Goal: Information Seeking & Learning: Learn about a topic

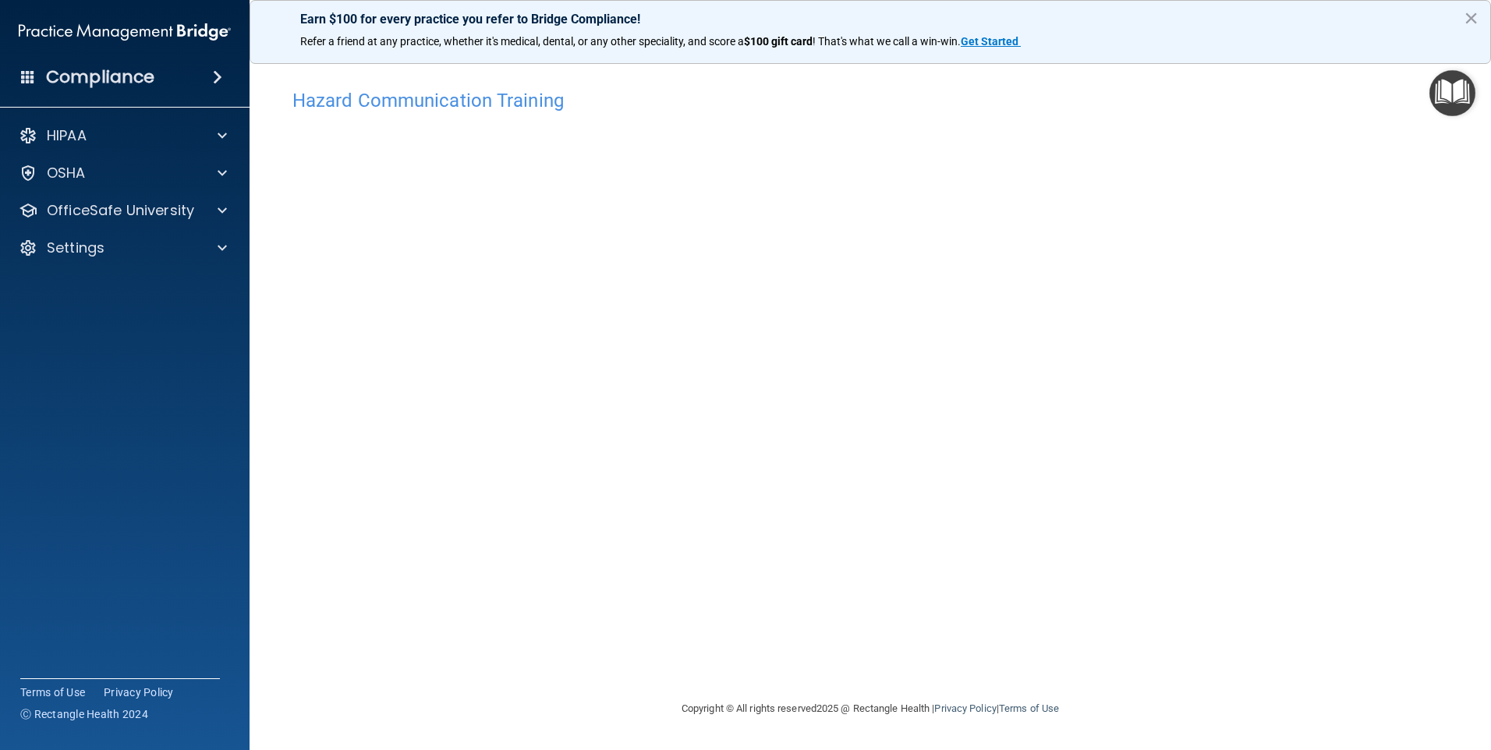
click at [359, 106] on h4 "Hazard Communication Training" at bounding box center [869, 100] width 1155 height 20
click at [1457, 89] on img "Open Resource Center" at bounding box center [1452, 93] width 46 height 46
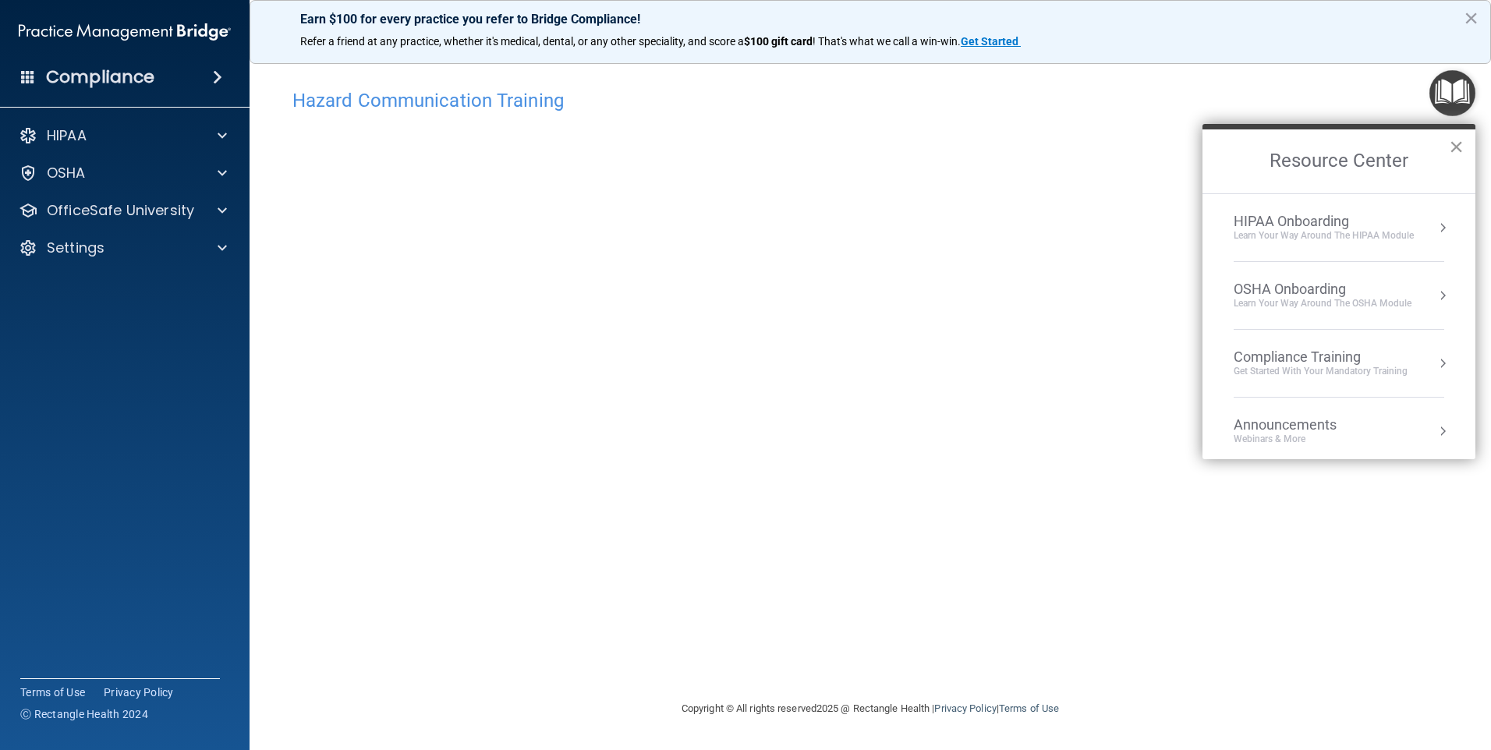
click at [1457, 147] on button "×" at bounding box center [1455, 146] width 15 height 25
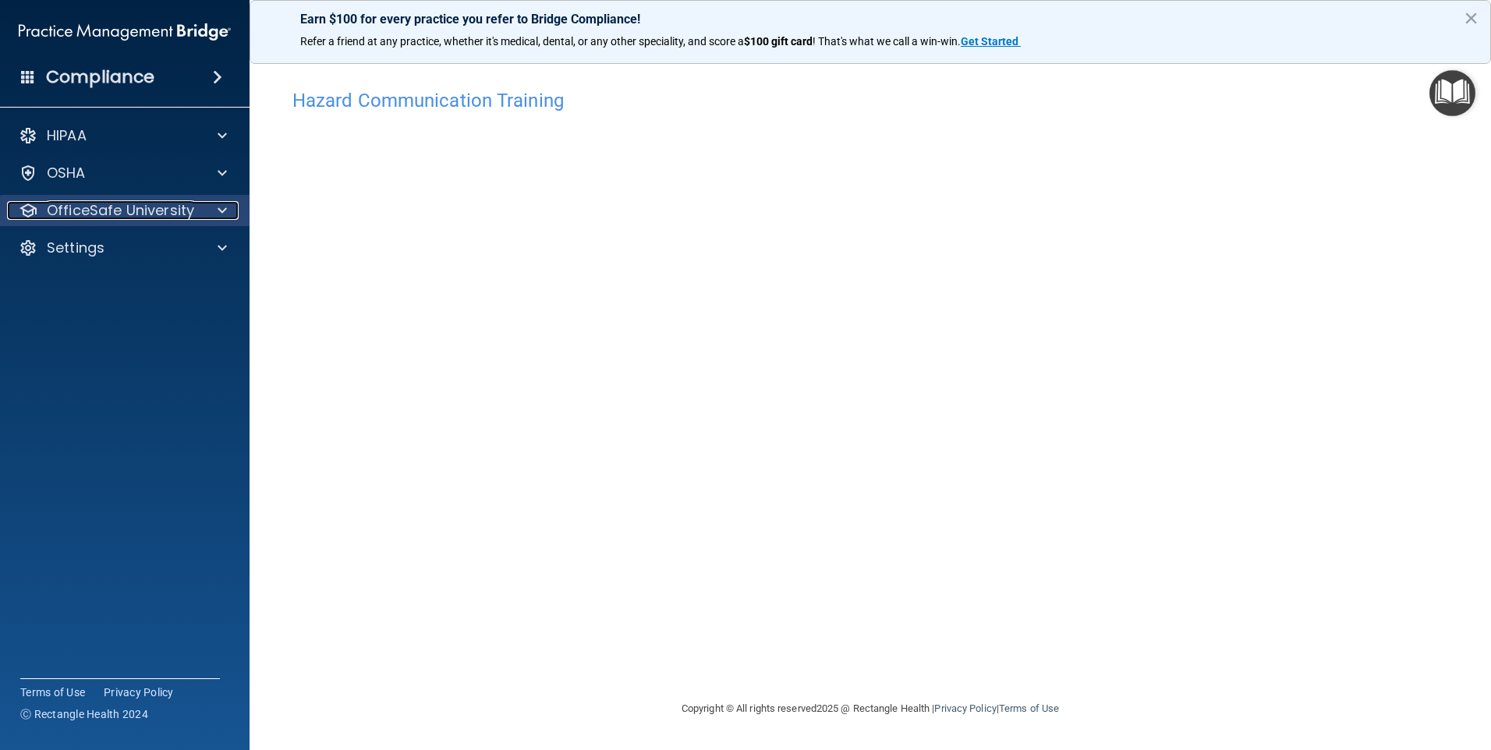
click at [158, 213] on p "OfficeSafe University" at bounding box center [120, 210] width 147 height 19
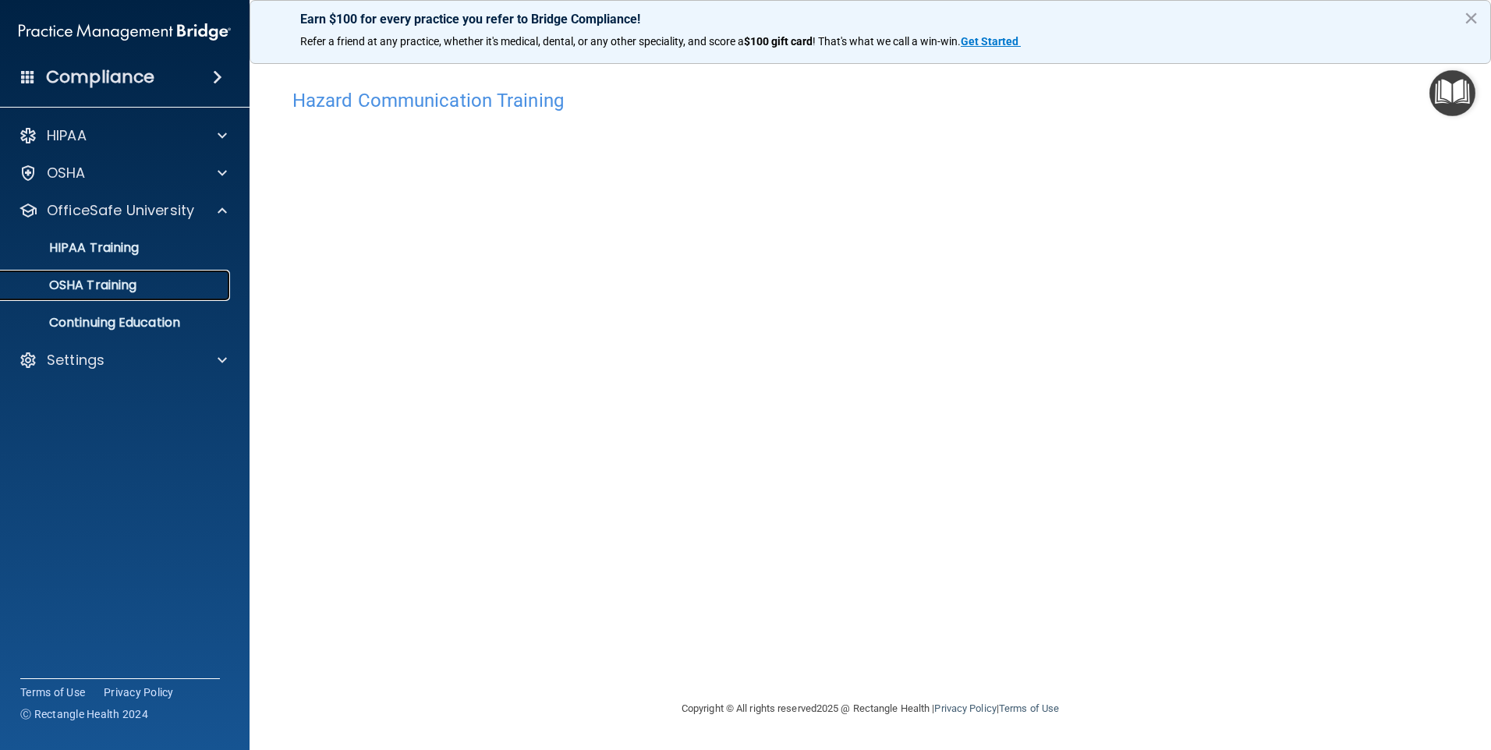
click at [122, 285] on p "OSHA Training" at bounding box center [73, 286] width 126 height 16
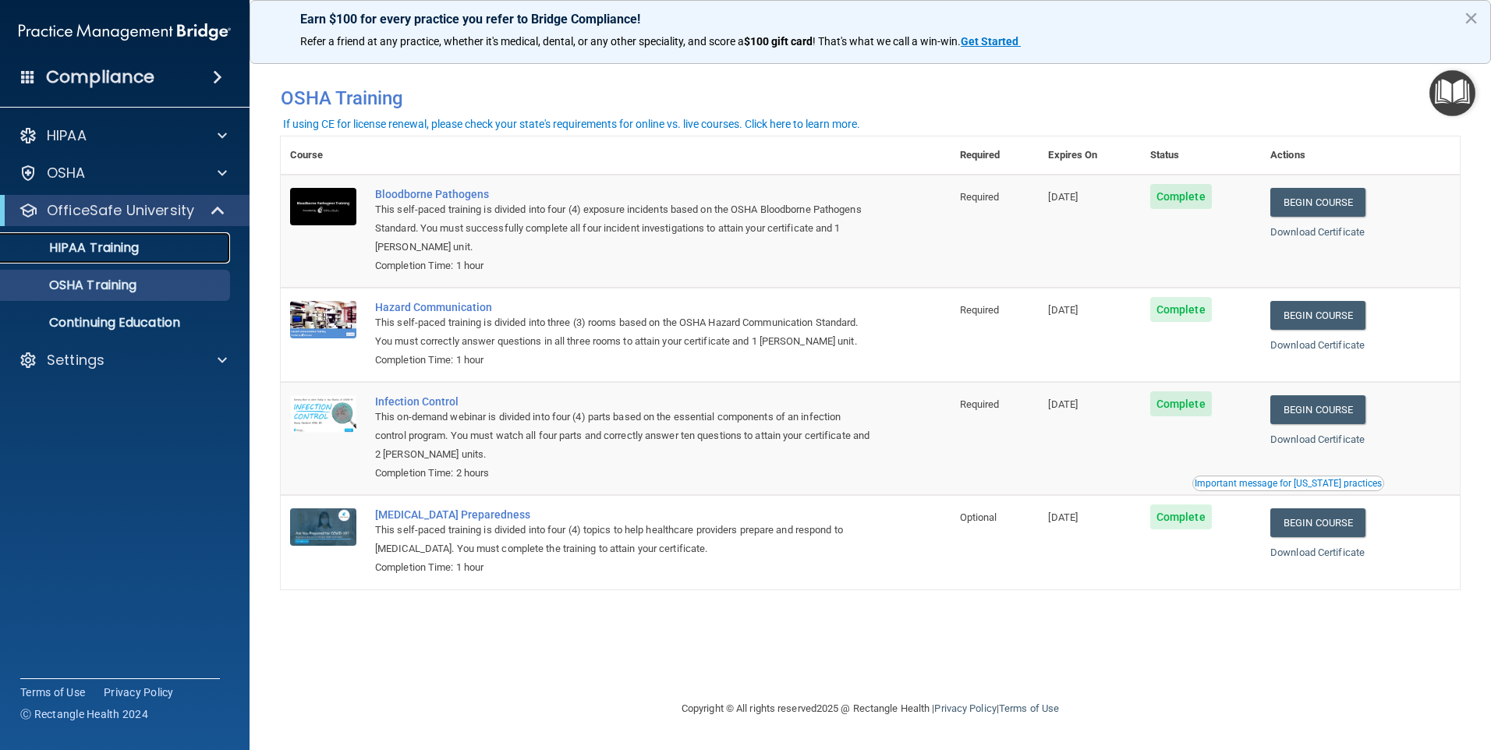
click at [136, 248] on p "HIPAA Training" at bounding box center [74, 248] width 129 height 16
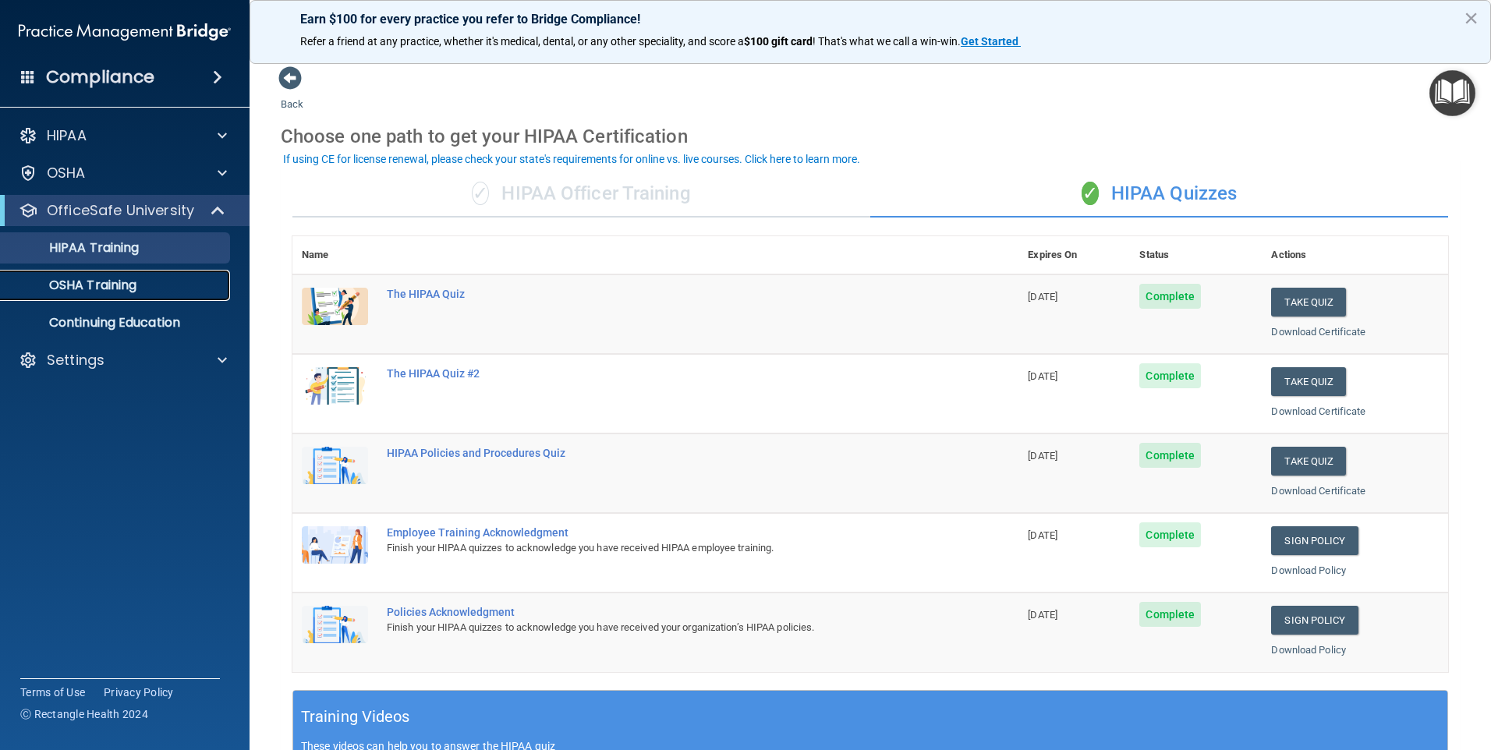
click at [116, 283] on p "OSHA Training" at bounding box center [73, 286] width 126 height 16
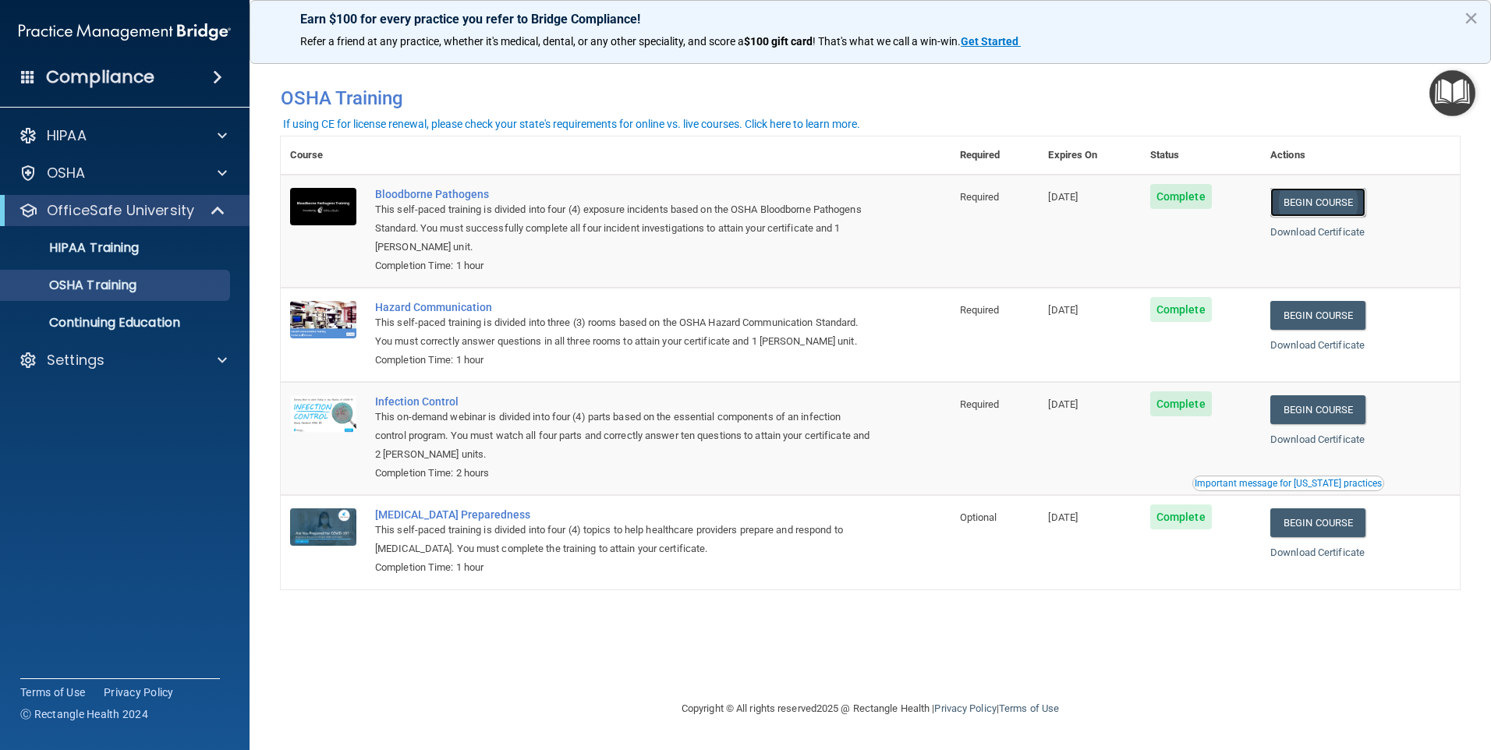
click at [1310, 202] on link "Begin Course" at bounding box center [1317, 202] width 95 height 29
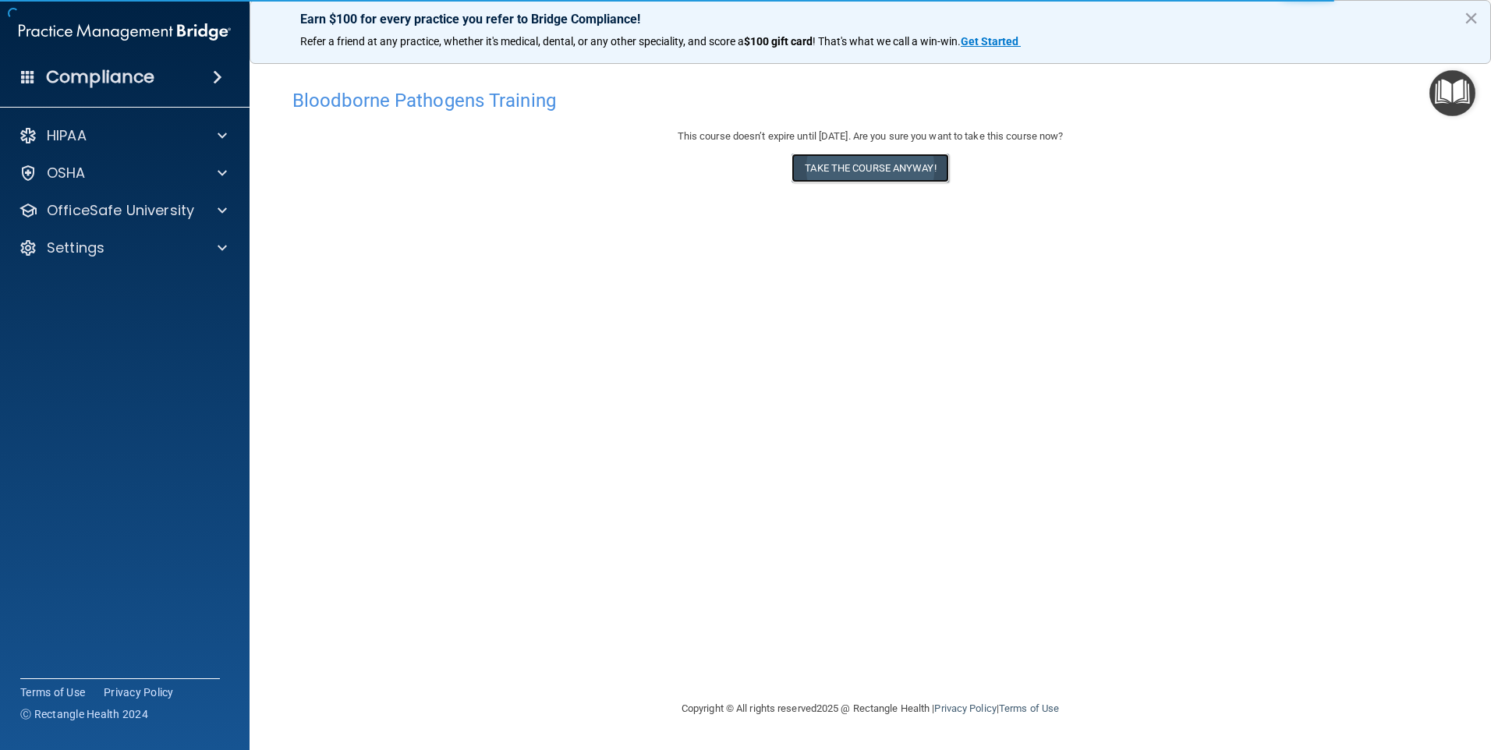
click at [839, 162] on button "Take the course anyway!" at bounding box center [869, 168] width 157 height 29
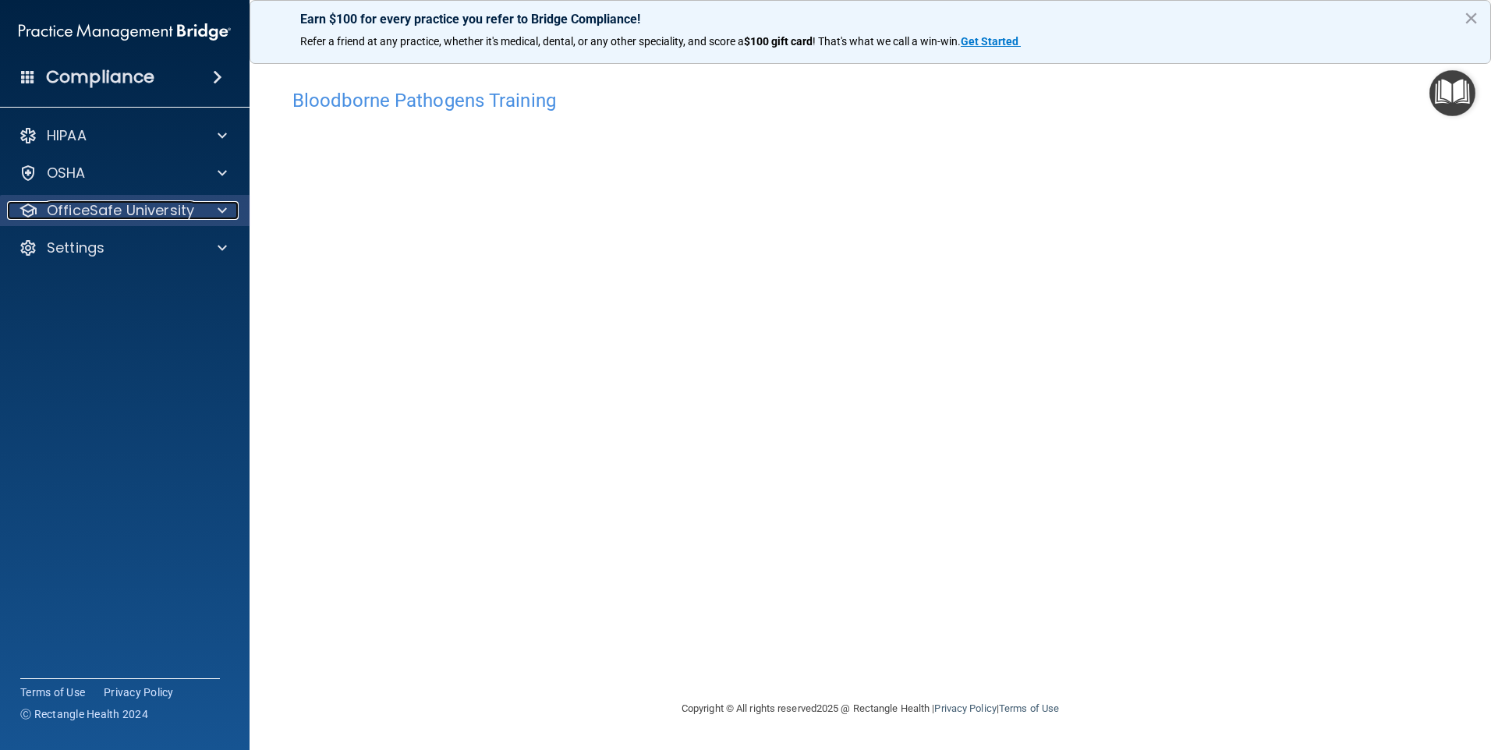
click at [187, 211] on p "OfficeSafe University" at bounding box center [120, 210] width 147 height 19
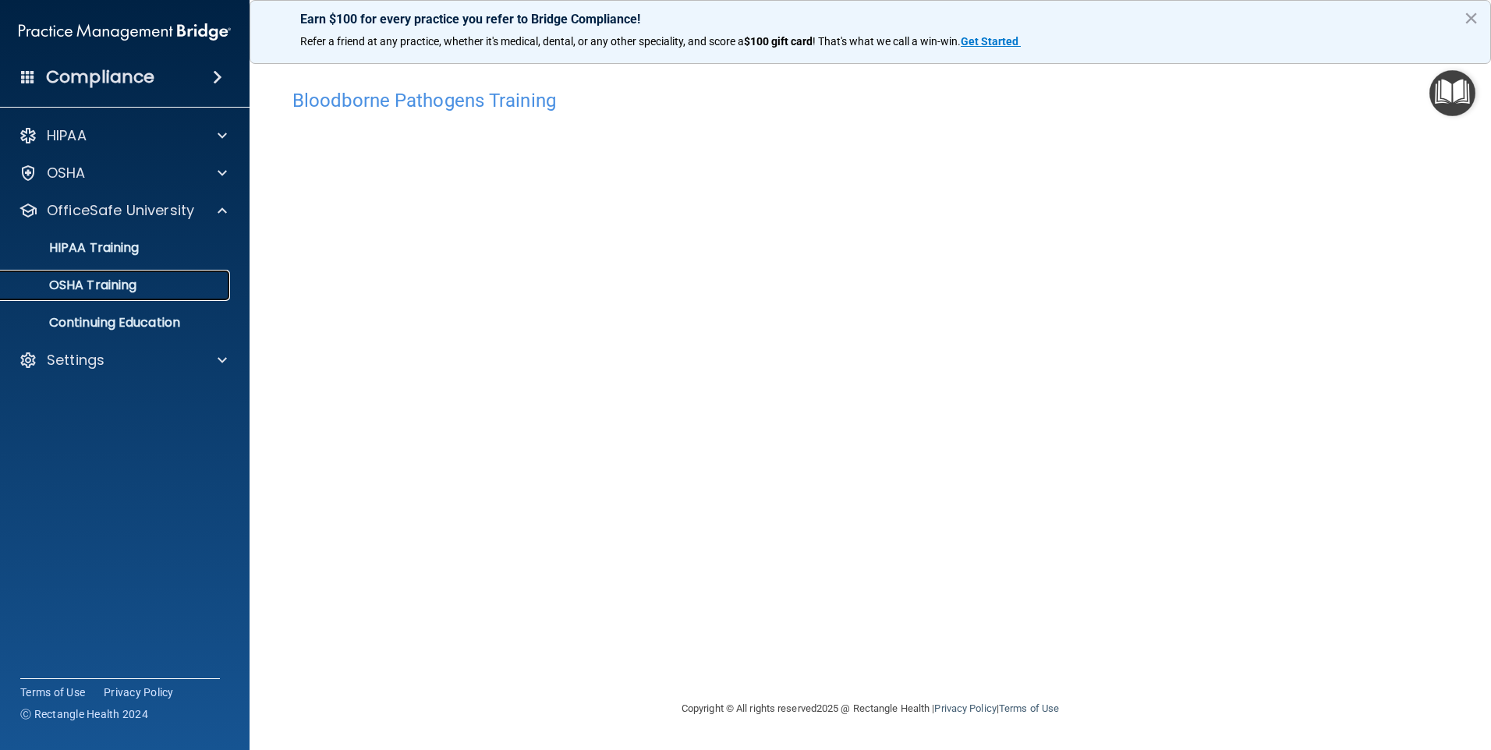
click at [121, 280] on p "OSHA Training" at bounding box center [73, 286] width 126 height 16
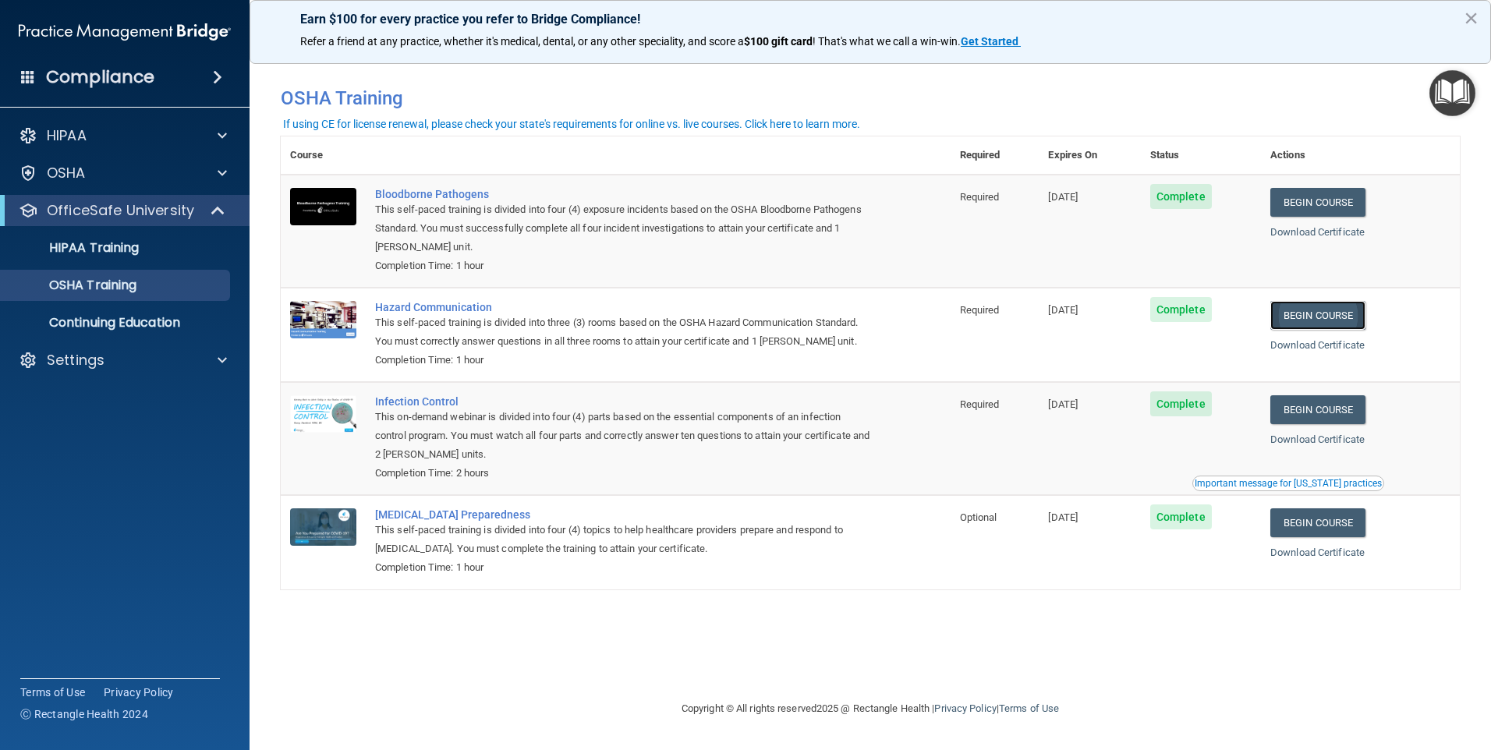
click at [1321, 310] on link "Begin Course" at bounding box center [1317, 315] width 95 height 29
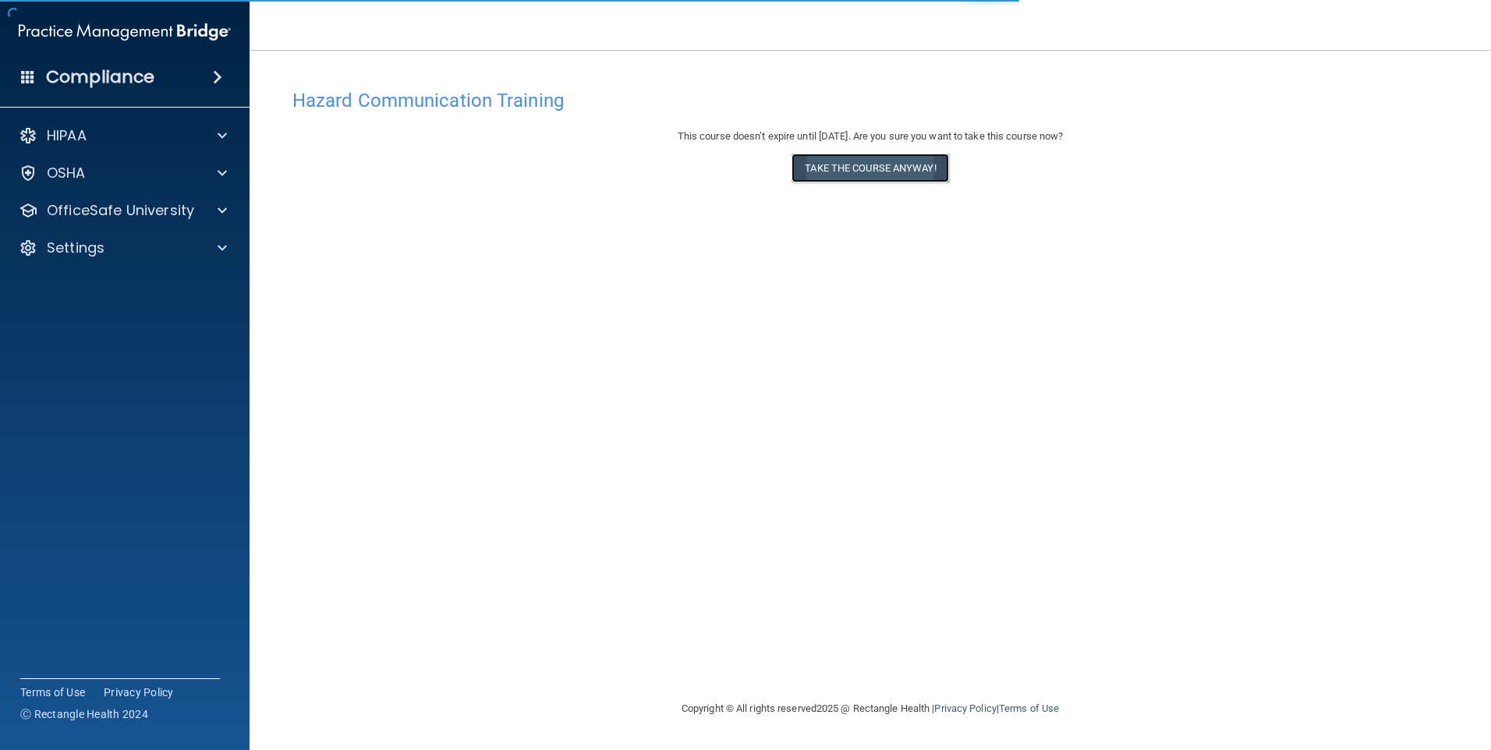
click at [889, 168] on button "Take the course anyway!" at bounding box center [869, 168] width 157 height 29
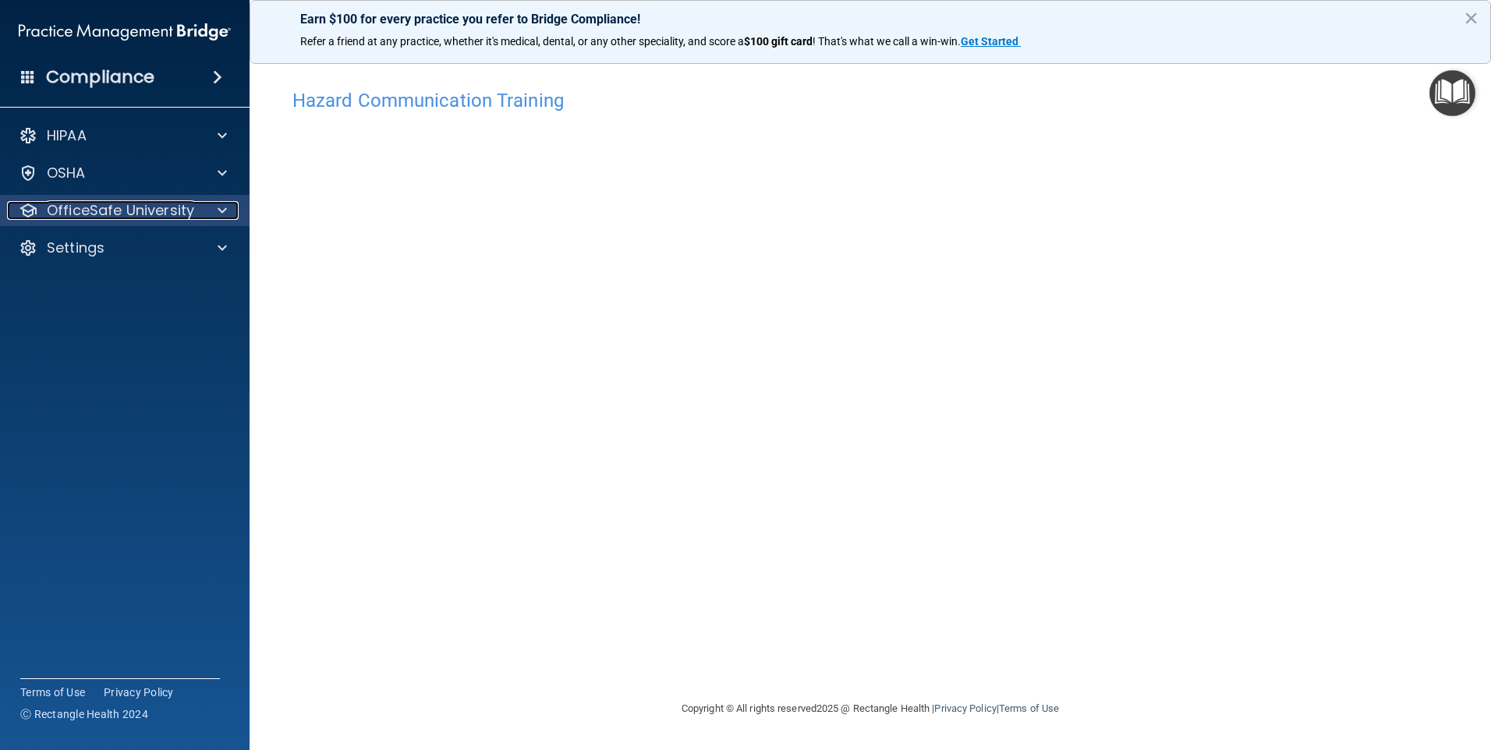
click at [181, 214] on p "OfficeSafe University" at bounding box center [120, 210] width 147 height 19
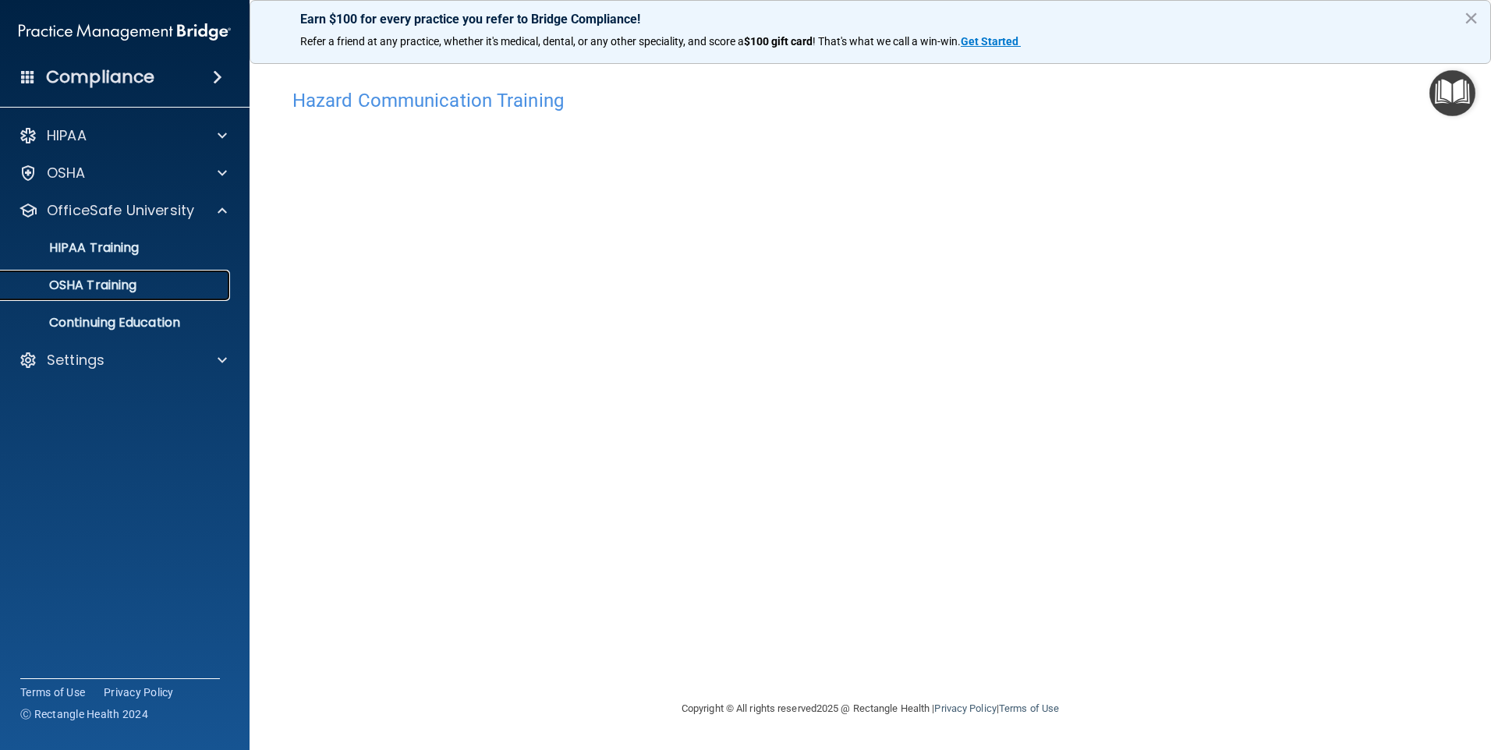
click at [115, 290] on p "OSHA Training" at bounding box center [73, 286] width 126 height 16
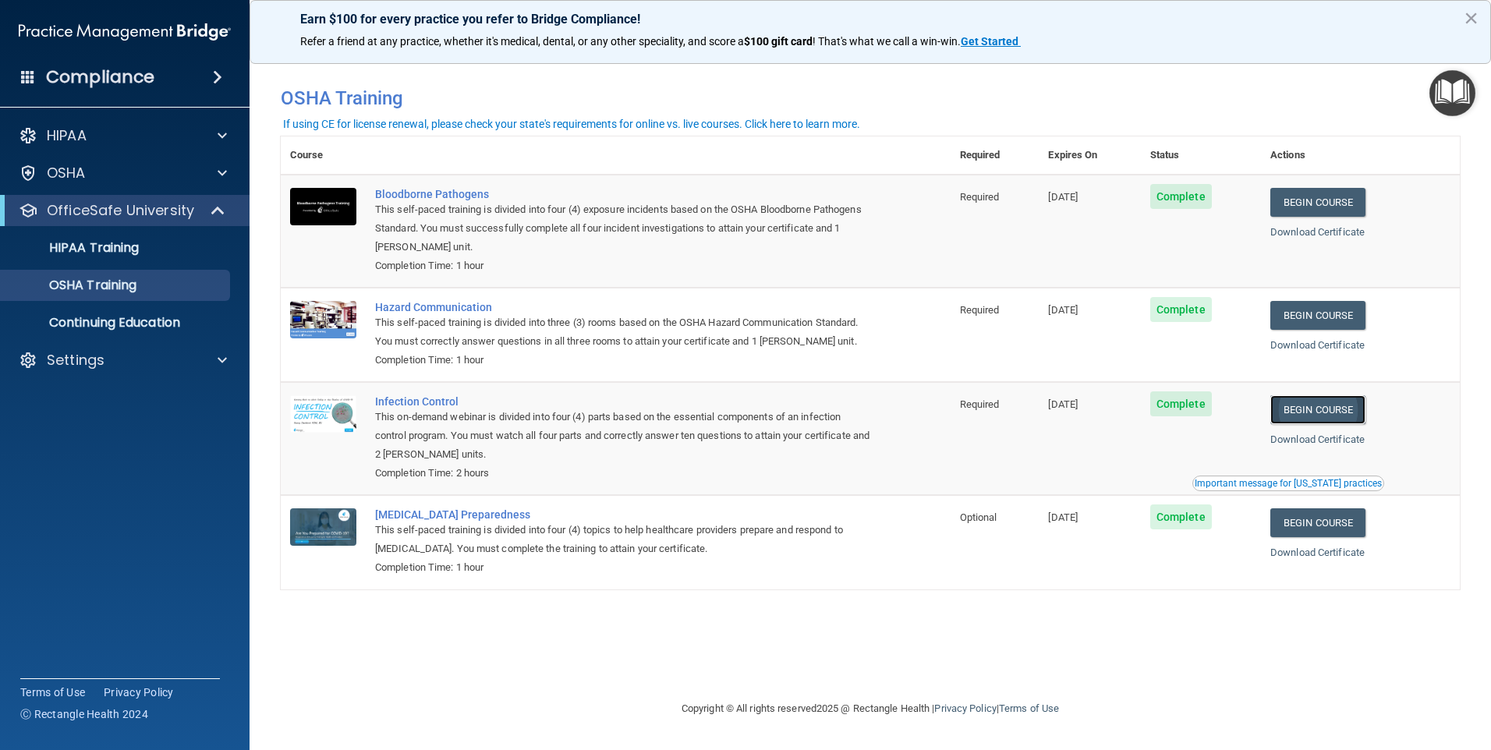
click at [1324, 408] on link "Begin Course" at bounding box center [1317, 409] width 95 height 29
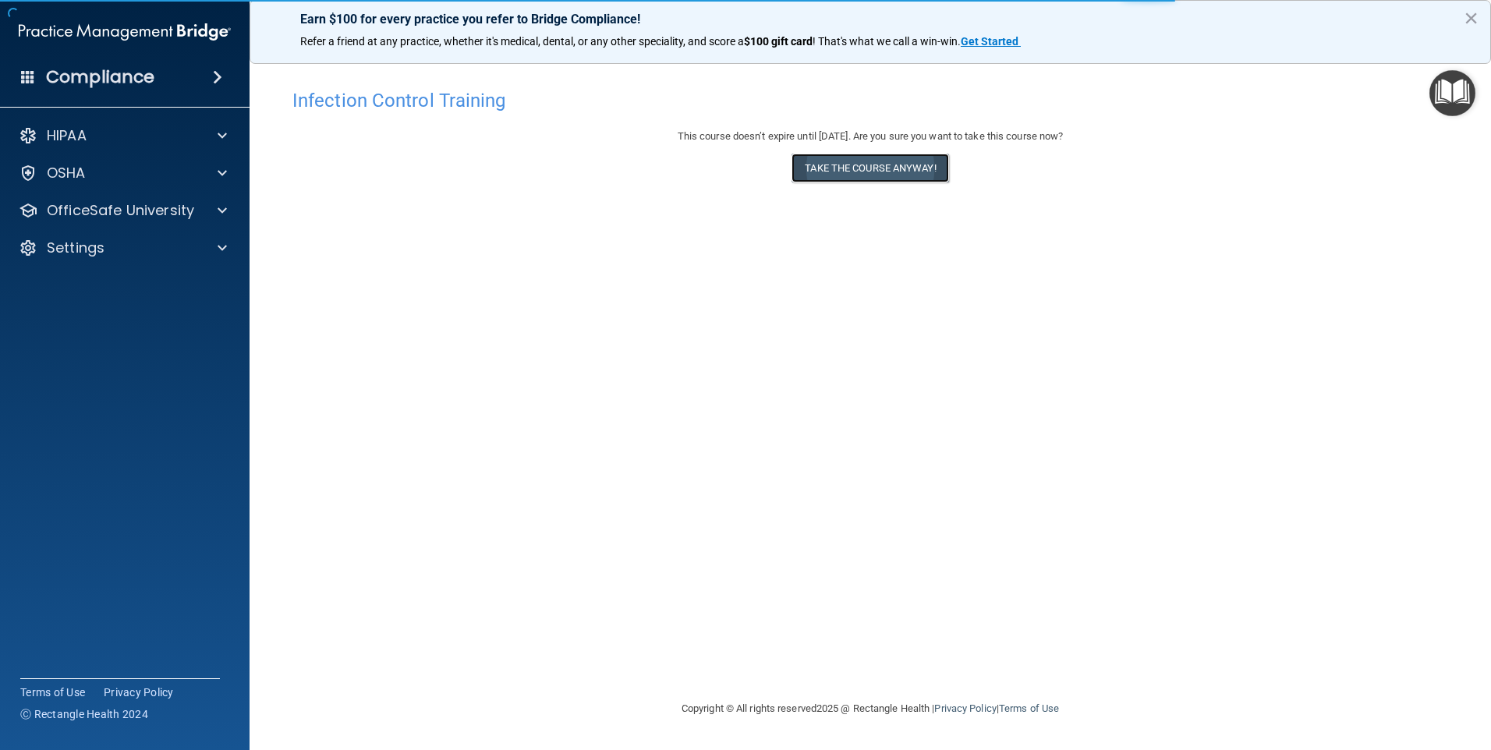
click at [868, 168] on button "Take the course anyway!" at bounding box center [869, 168] width 157 height 29
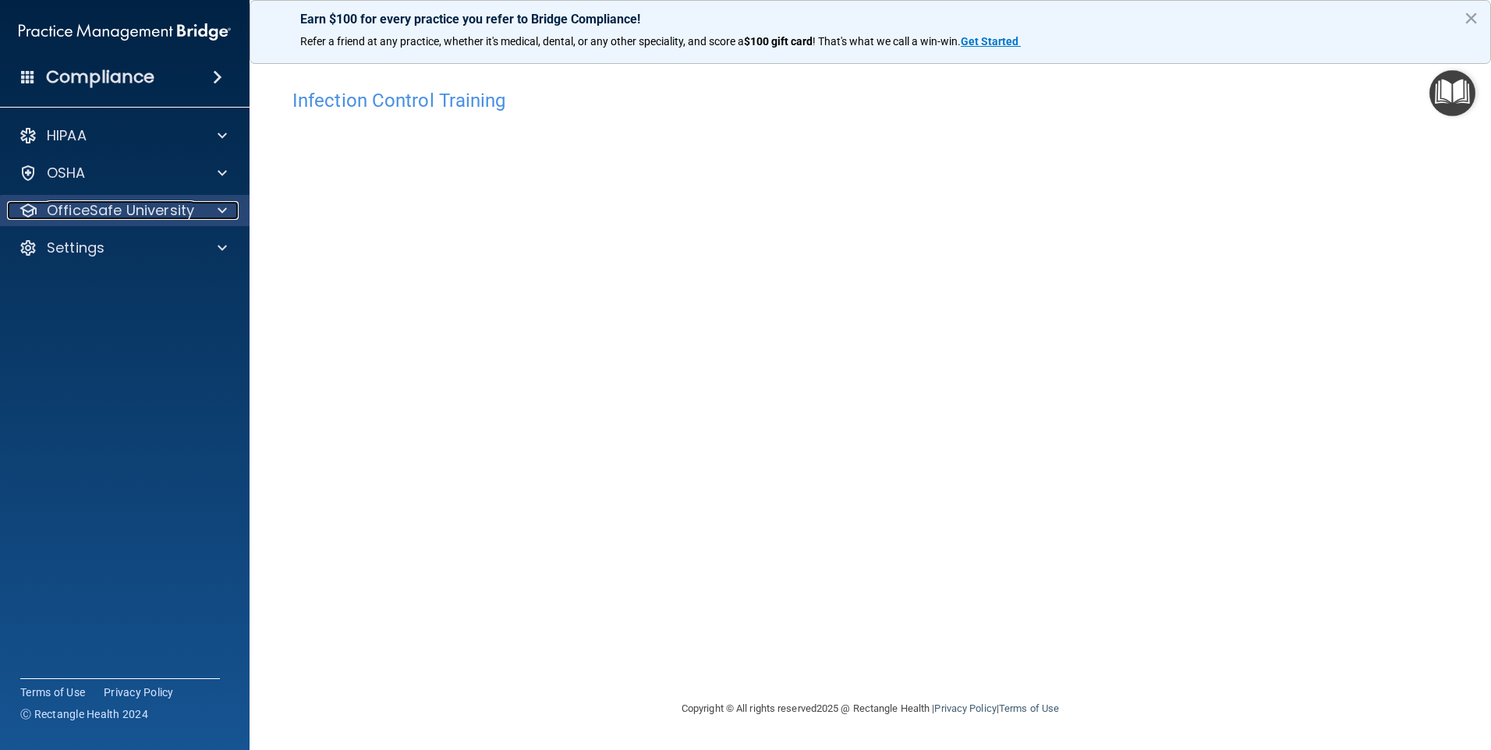
click at [111, 203] on p "OfficeSafe University" at bounding box center [120, 210] width 147 height 19
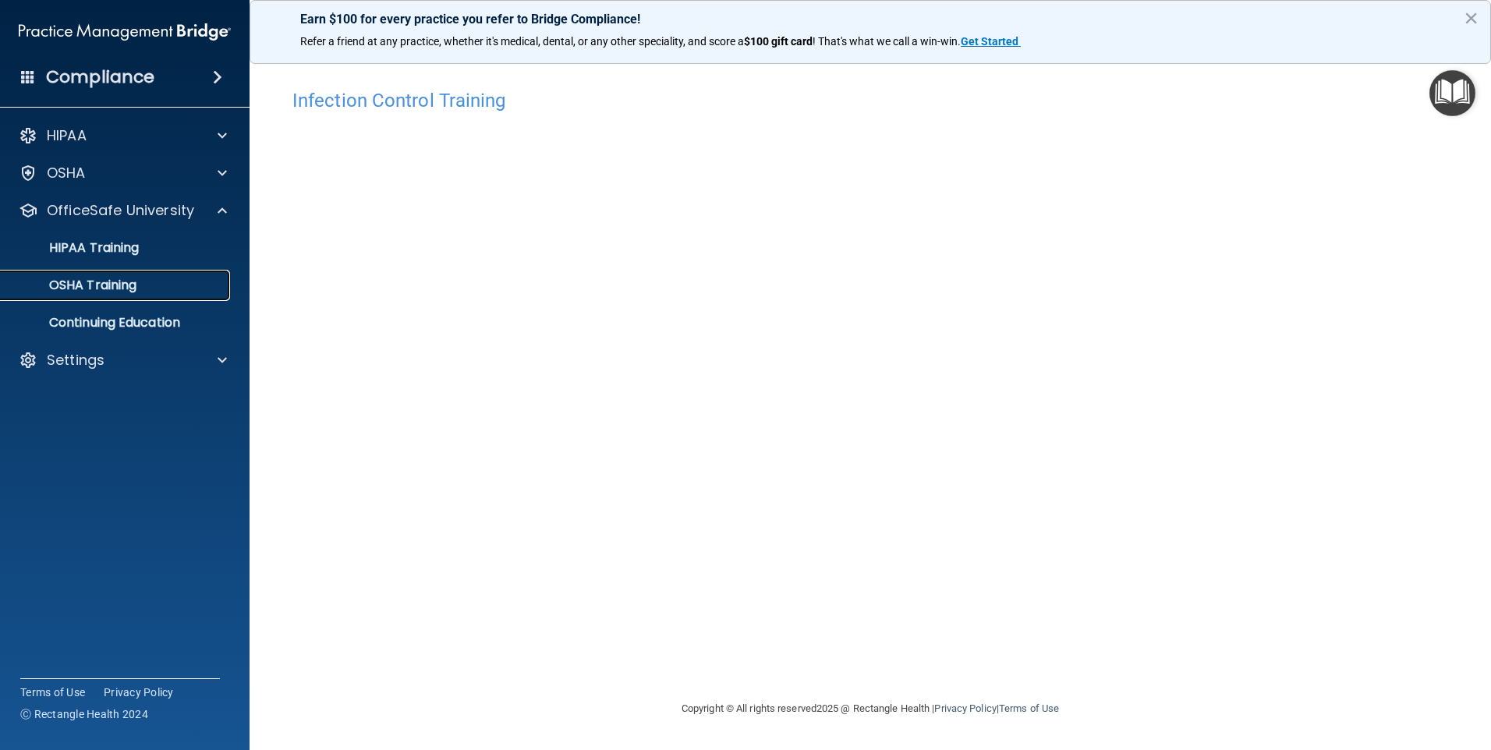
click at [131, 288] on p "OSHA Training" at bounding box center [73, 286] width 126 height 16
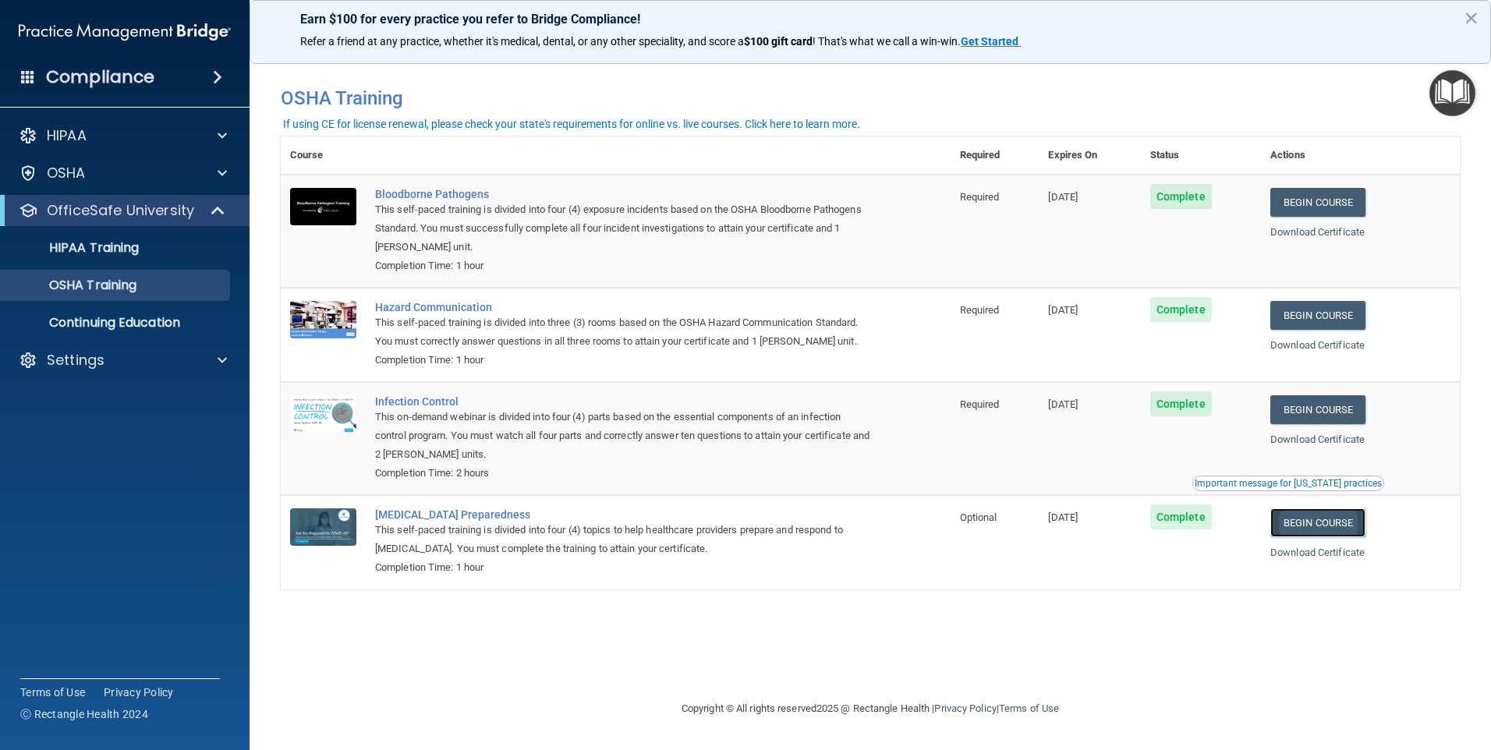
click at [1342, 521] on link "Begin Course" at bounding box center [1317, 522] width 95 height 29
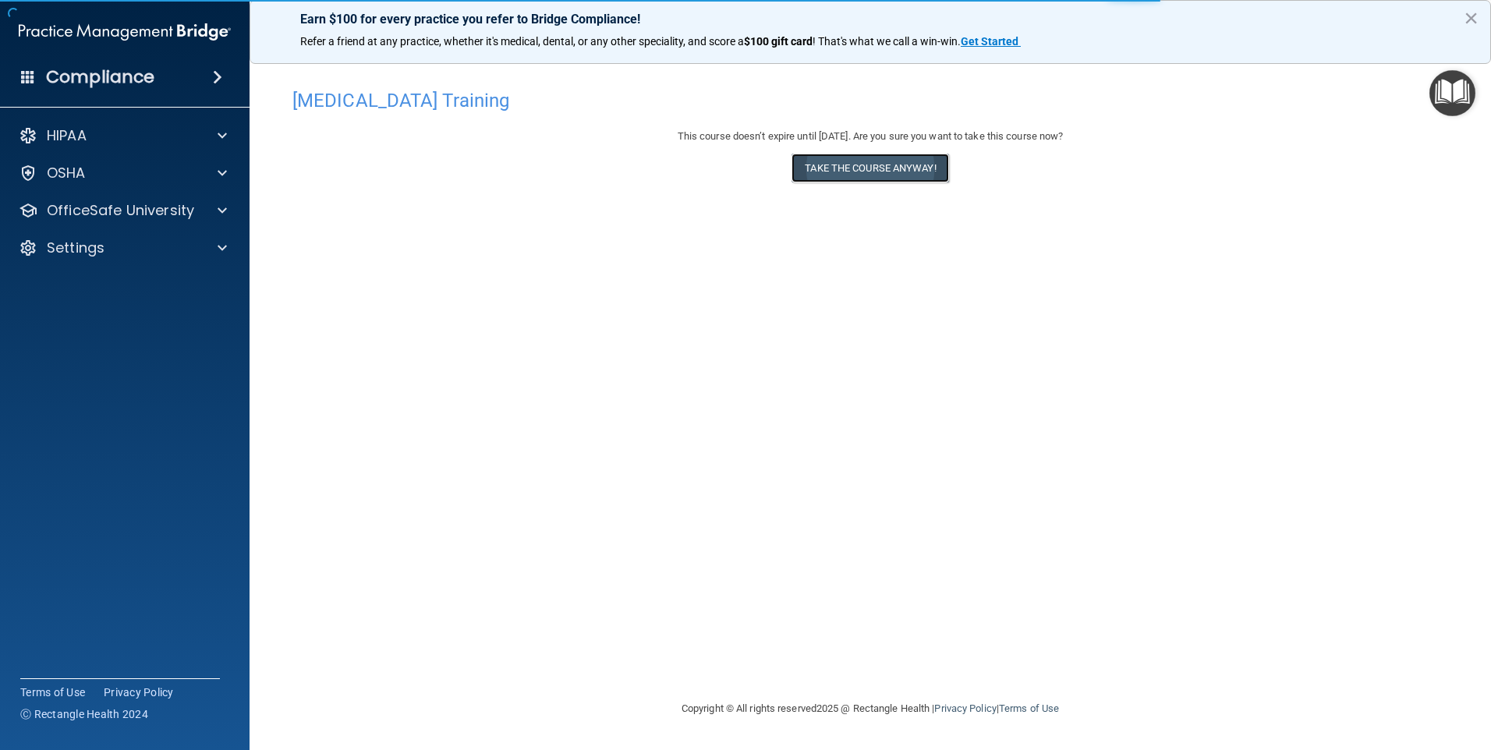
click at [887, 168] on button "Take the course anyway!" at bounding box center [869, 168] width 157 height 29
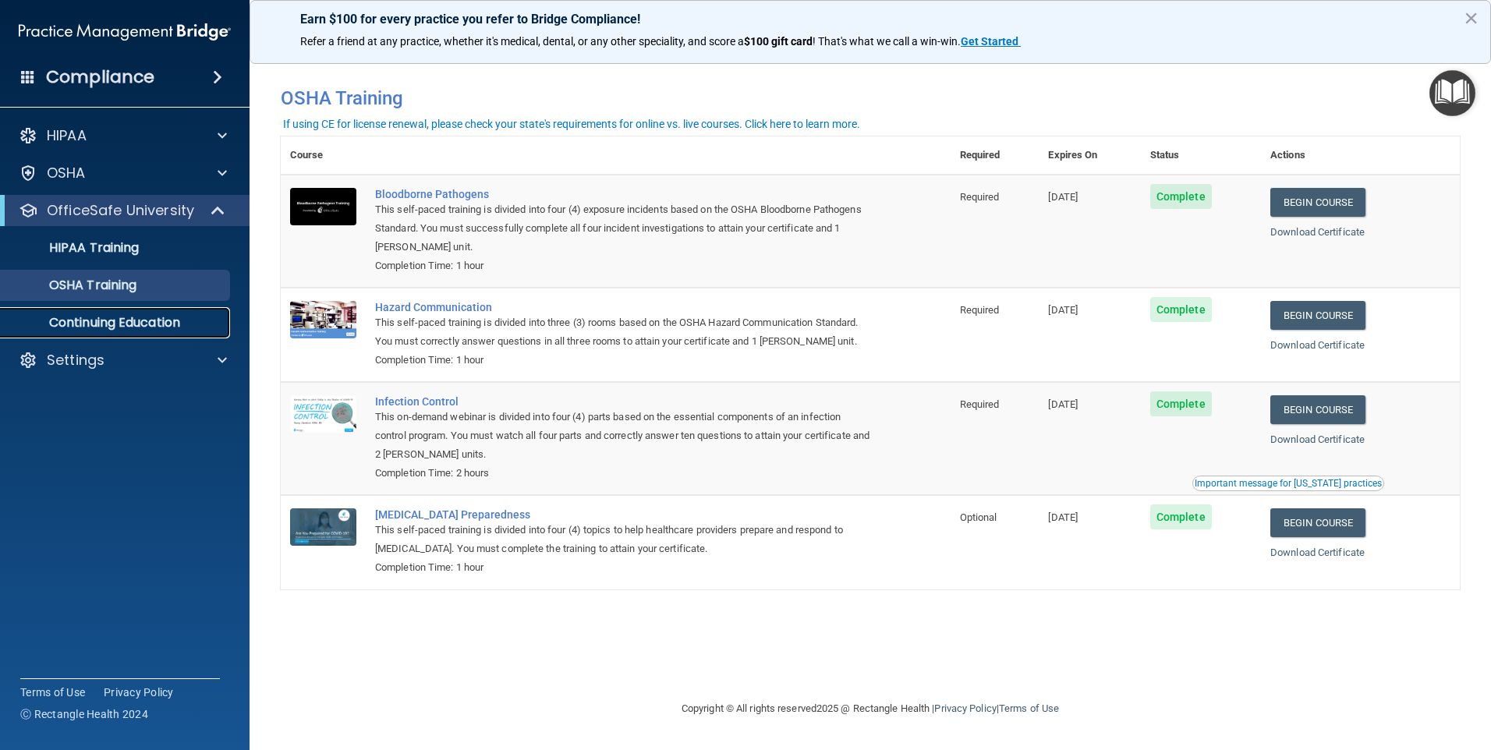
click at [147, 318] on p "Continuing Education" at bounding box center [116, 323] width 213 height 16
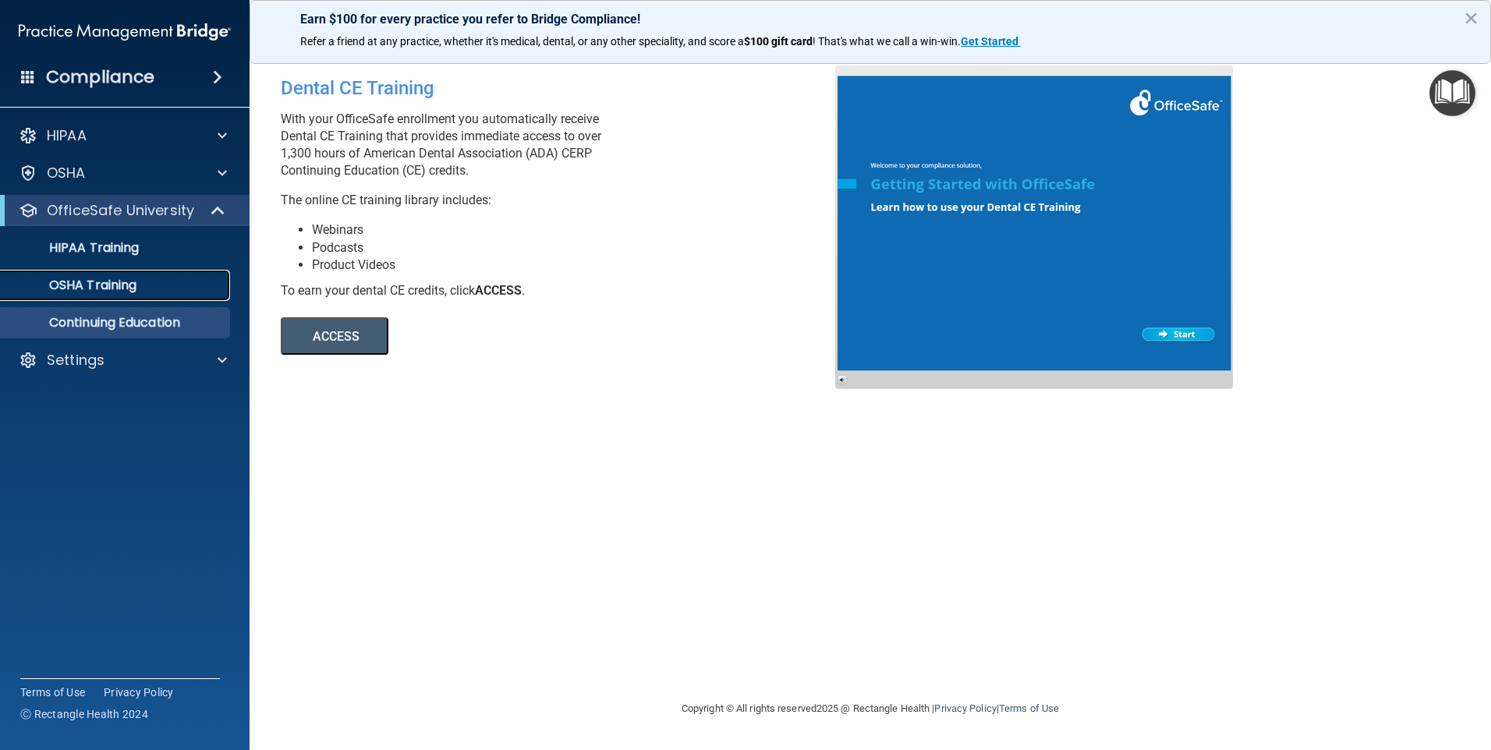
click at [122, 285] on p "OSHA Training" at bounding box center [73, 286] width 126 height 16
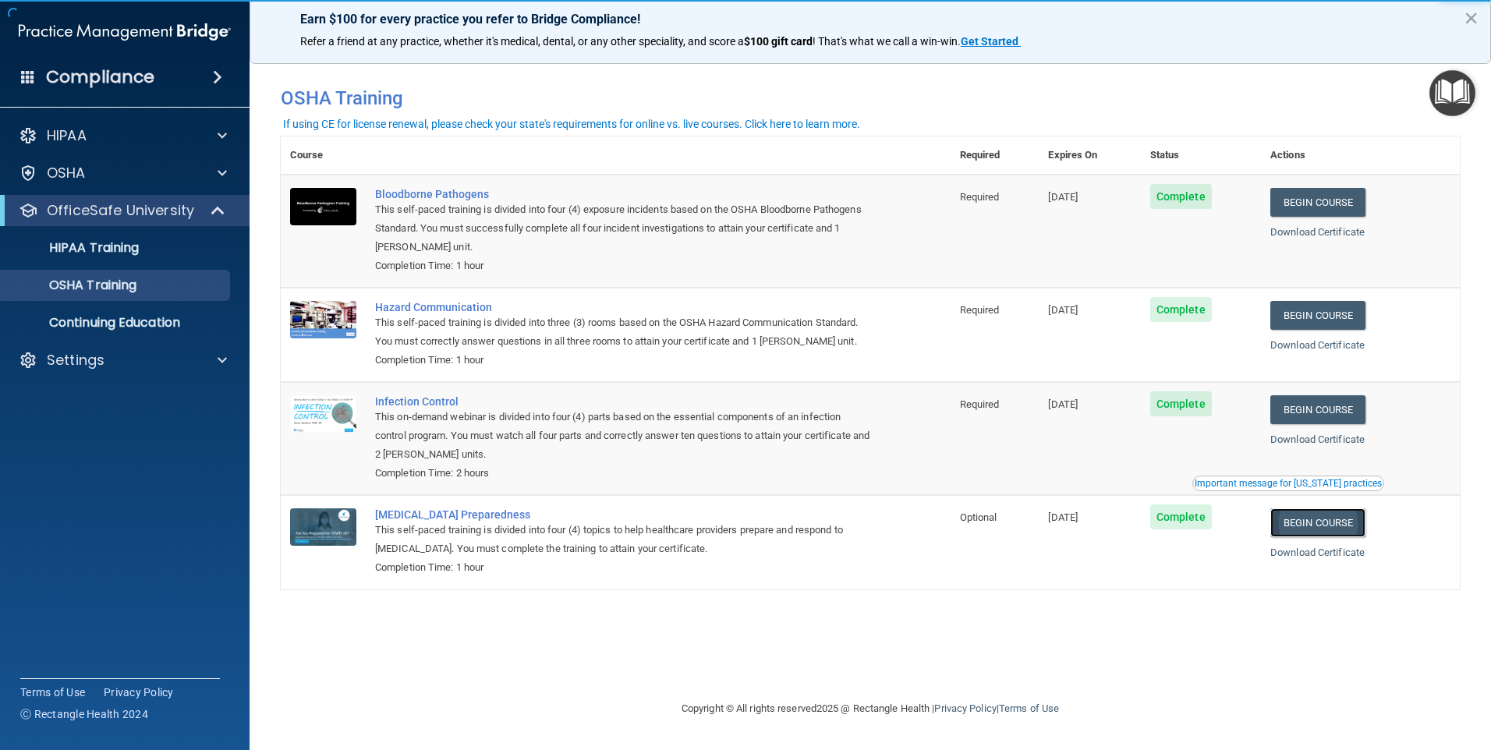
click at [1318, 515] on link "Begin Course" at bounding box center [1317, 522] width 95 height 29
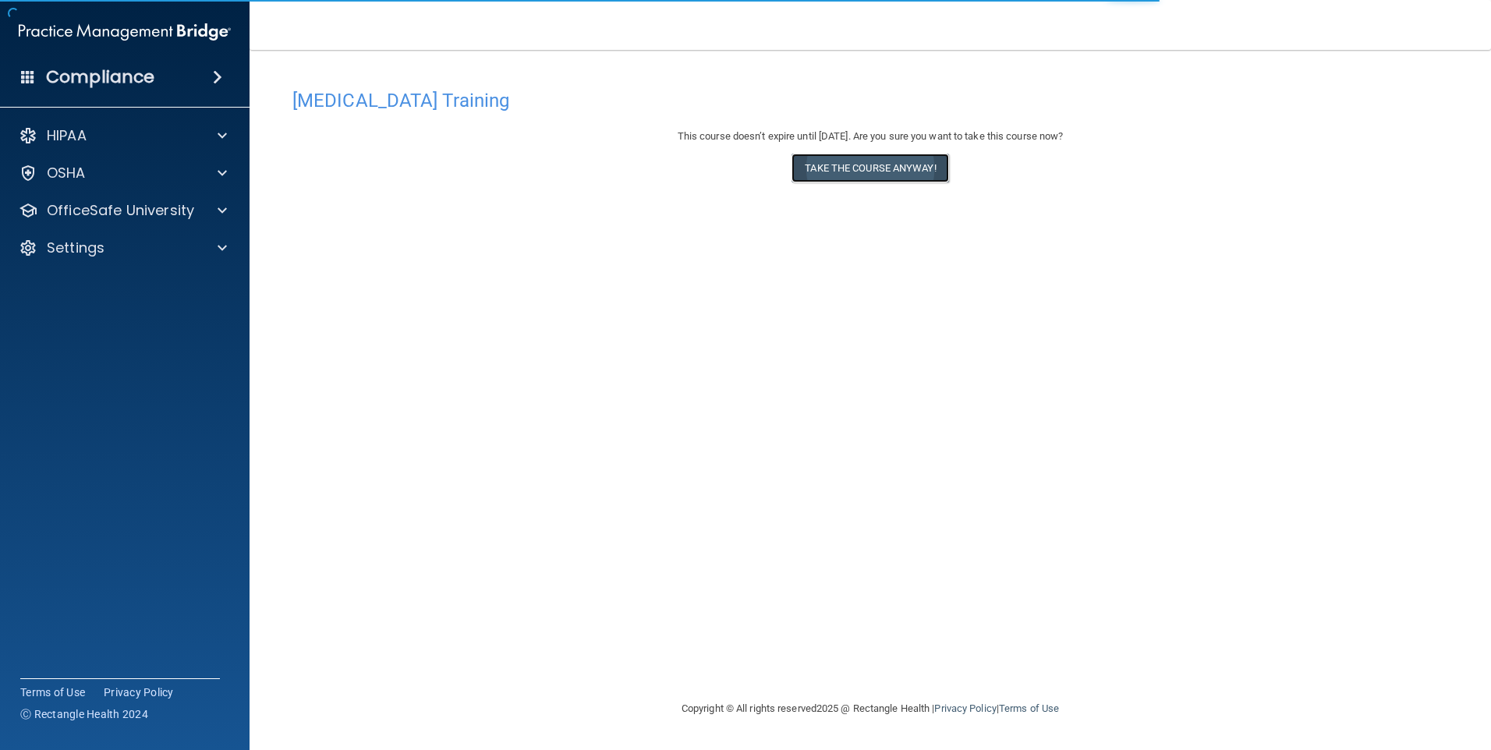
click at [873, 165] on button "Take the course anyway!" at bounding box center [869, 168] width 157 height 29
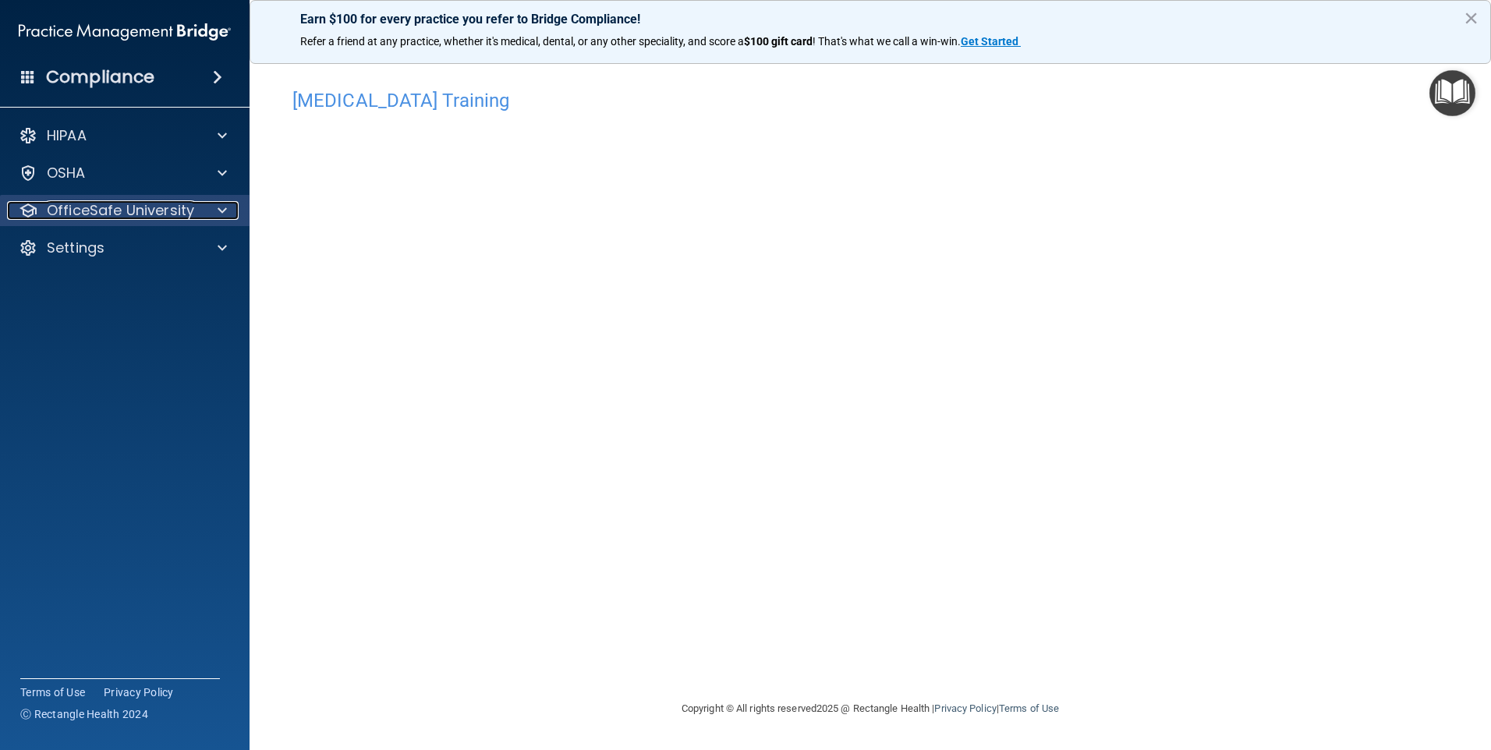
click at [156, 207] on p "OfficeSafe University" at bounding box center [120, 210] width 147 height 19
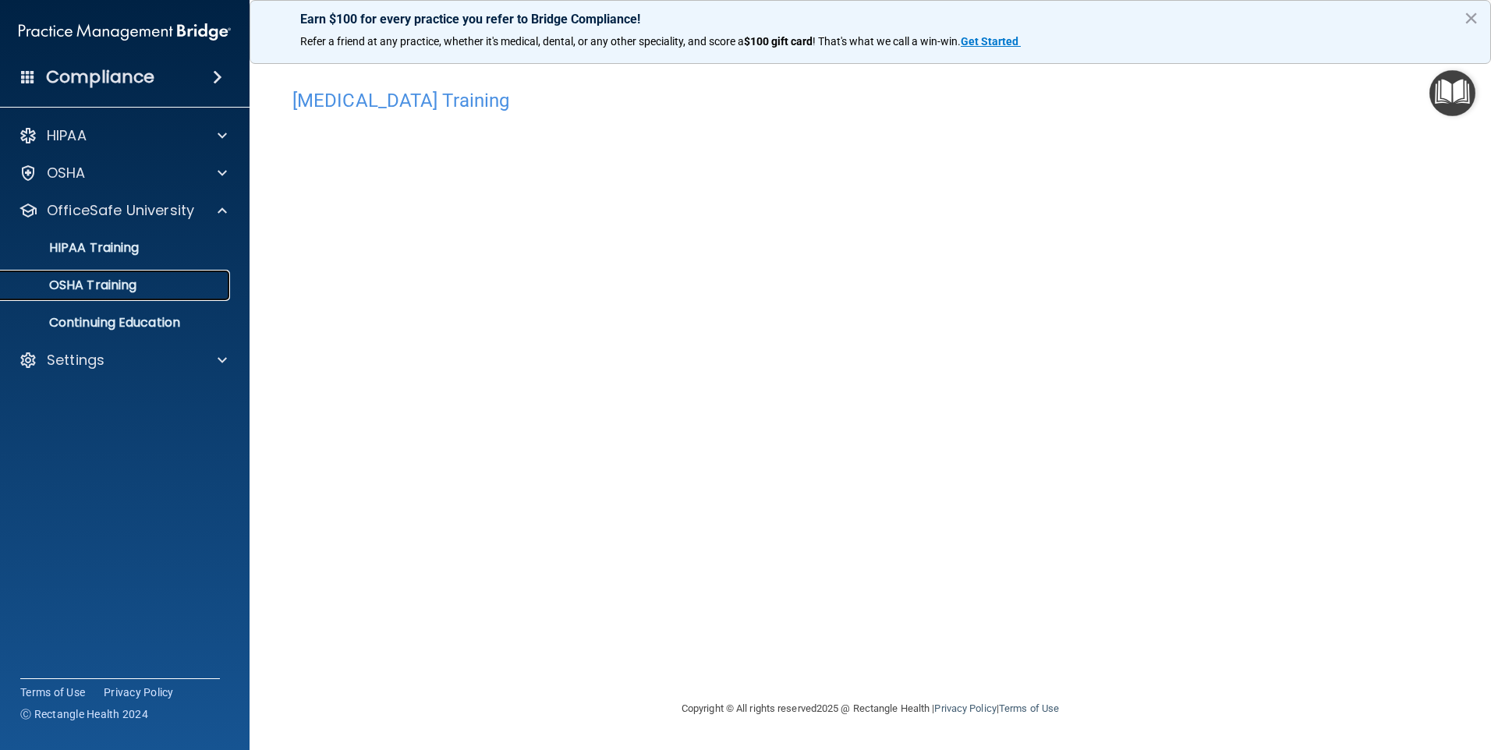
click at [127, 281] on p "OSHA Training" at bounding box center [73, 286] width 126 height 16
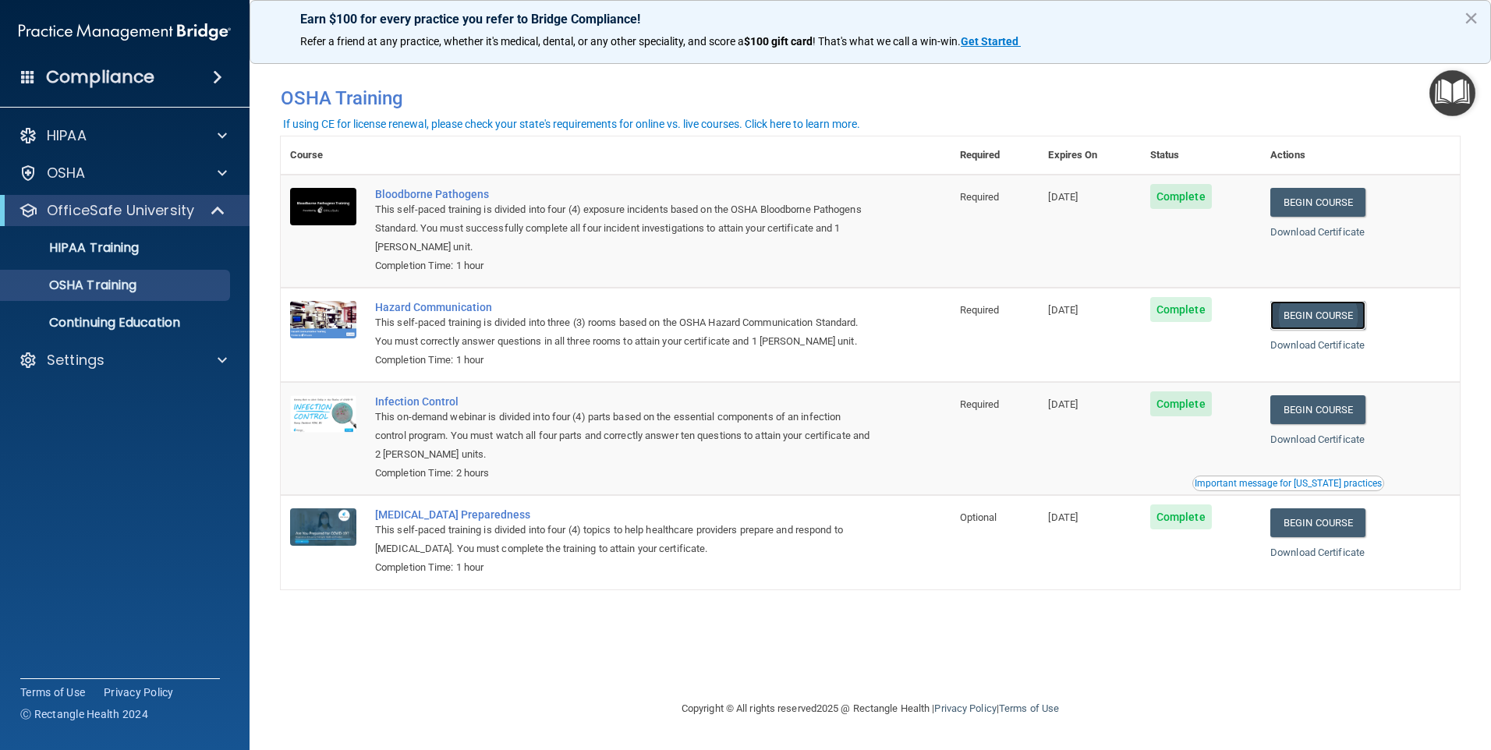
click at [1340, 316] on link "Begin Course" at bounding box center [1317, 315] width 95 height 29
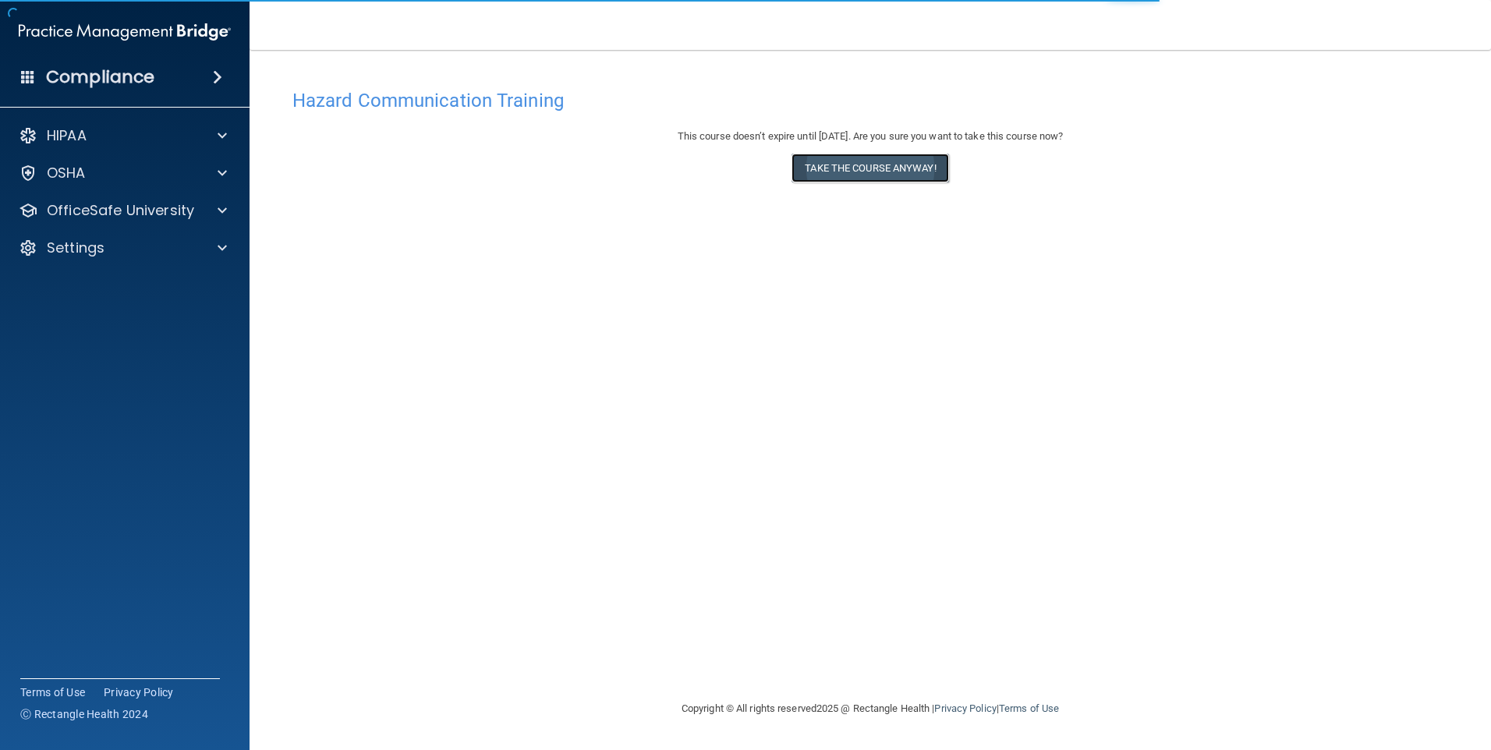
click at [881, 164] on button "Take the course anyway!" at bounding box center [869, 168] width 157 height 29
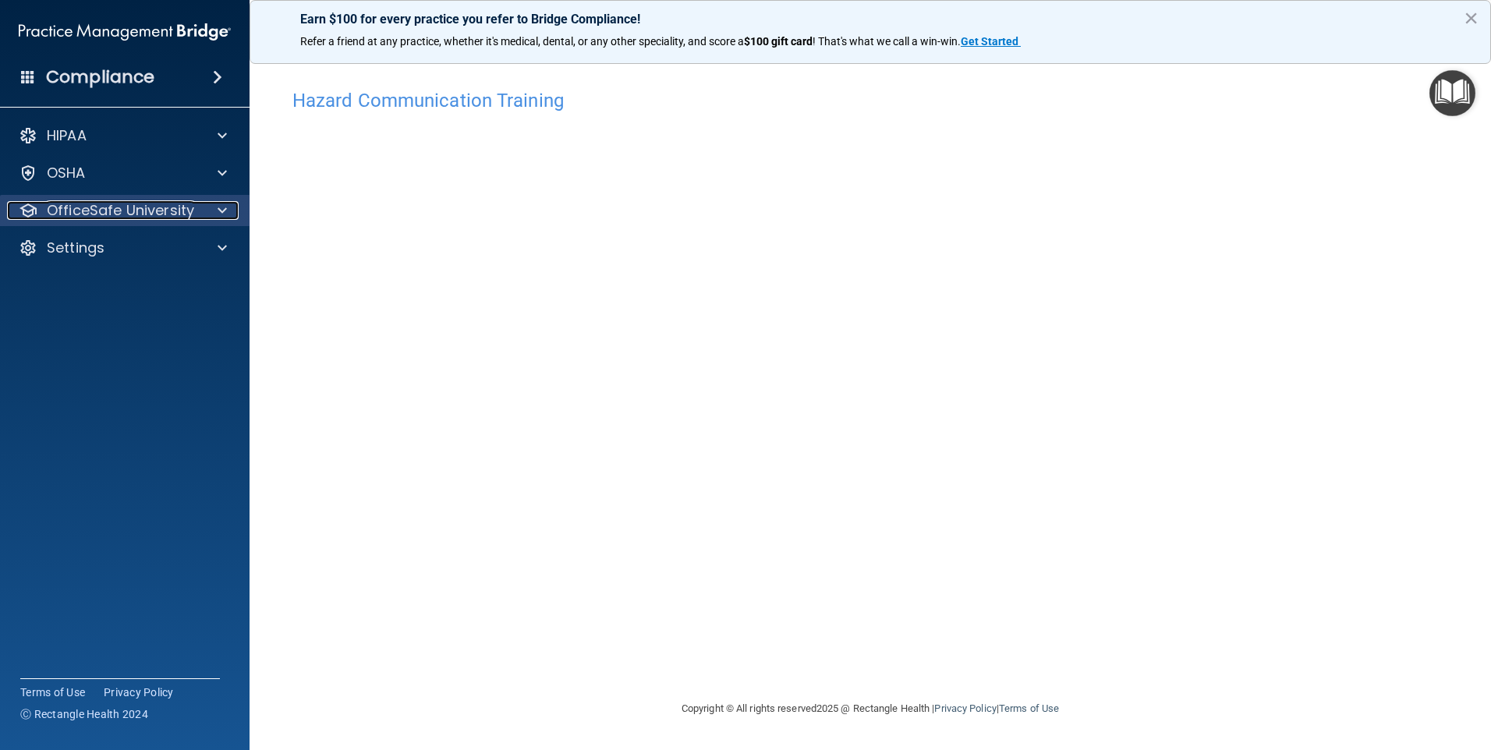
click at [190, 207] on p "OfficeSafe University" at bounding box center [120, 210] width 147 height 19
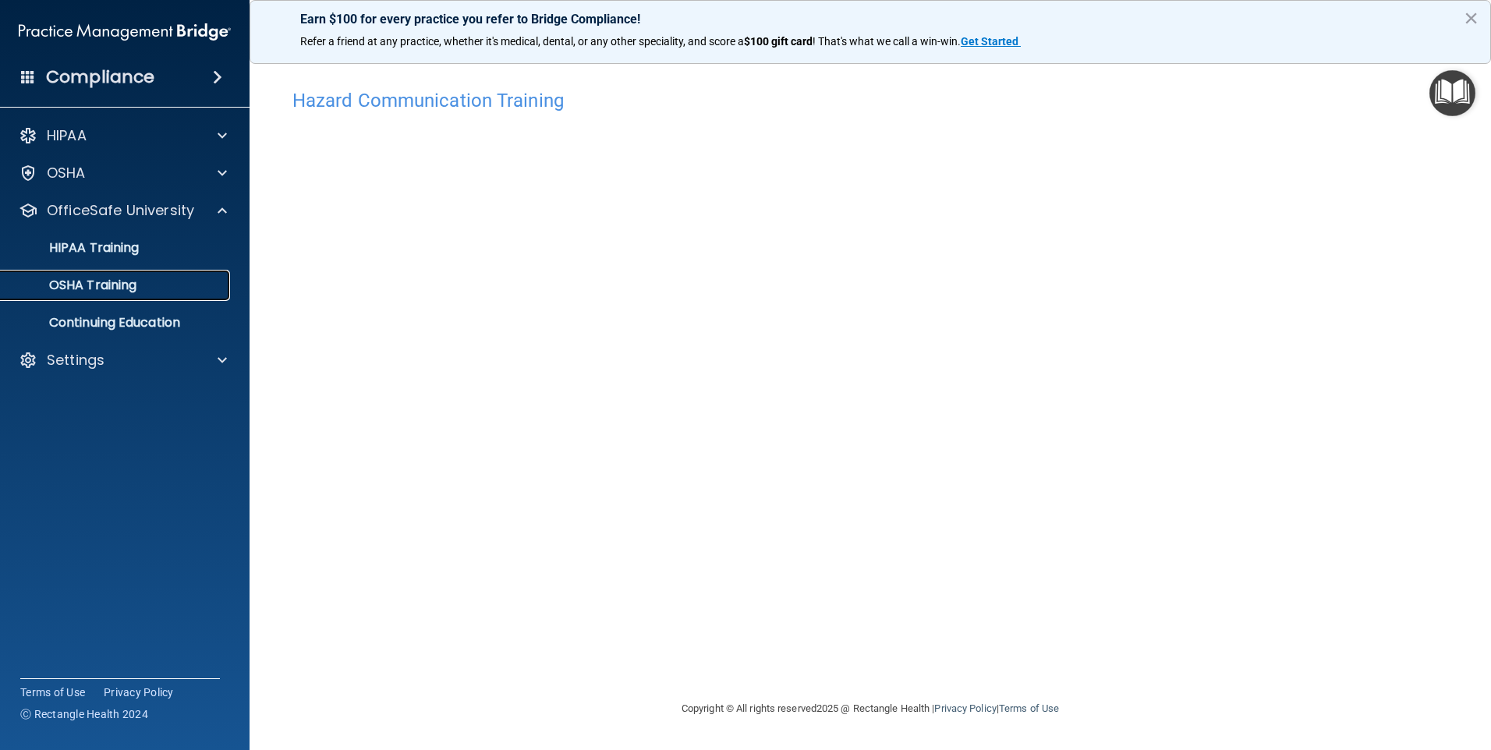
click at [136, 285] on p "OSHA Training" at bounding box center [73, 286] width 126 height 16
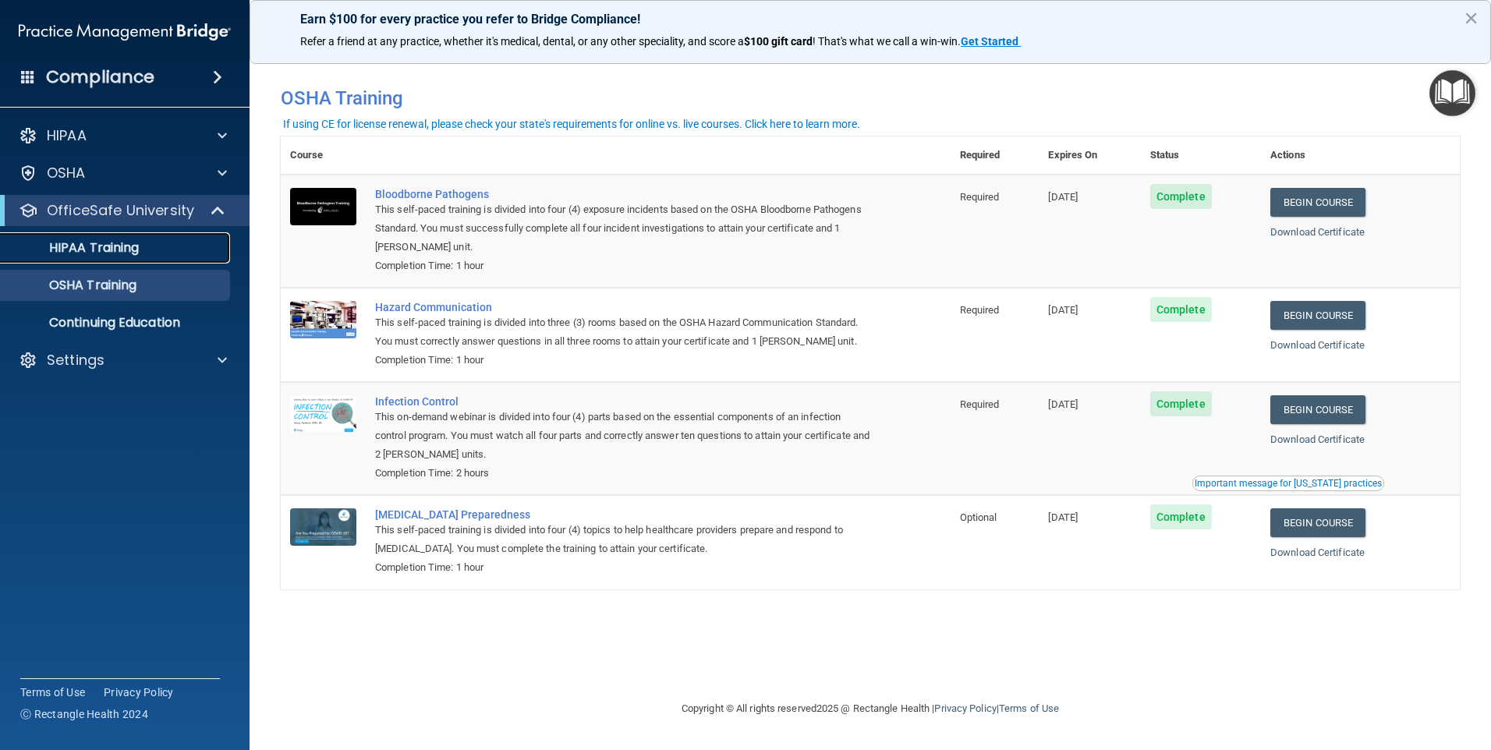
click at [109, 240] on p "HIPAA Training" at bounding box center [74, 248] width 129 height 16
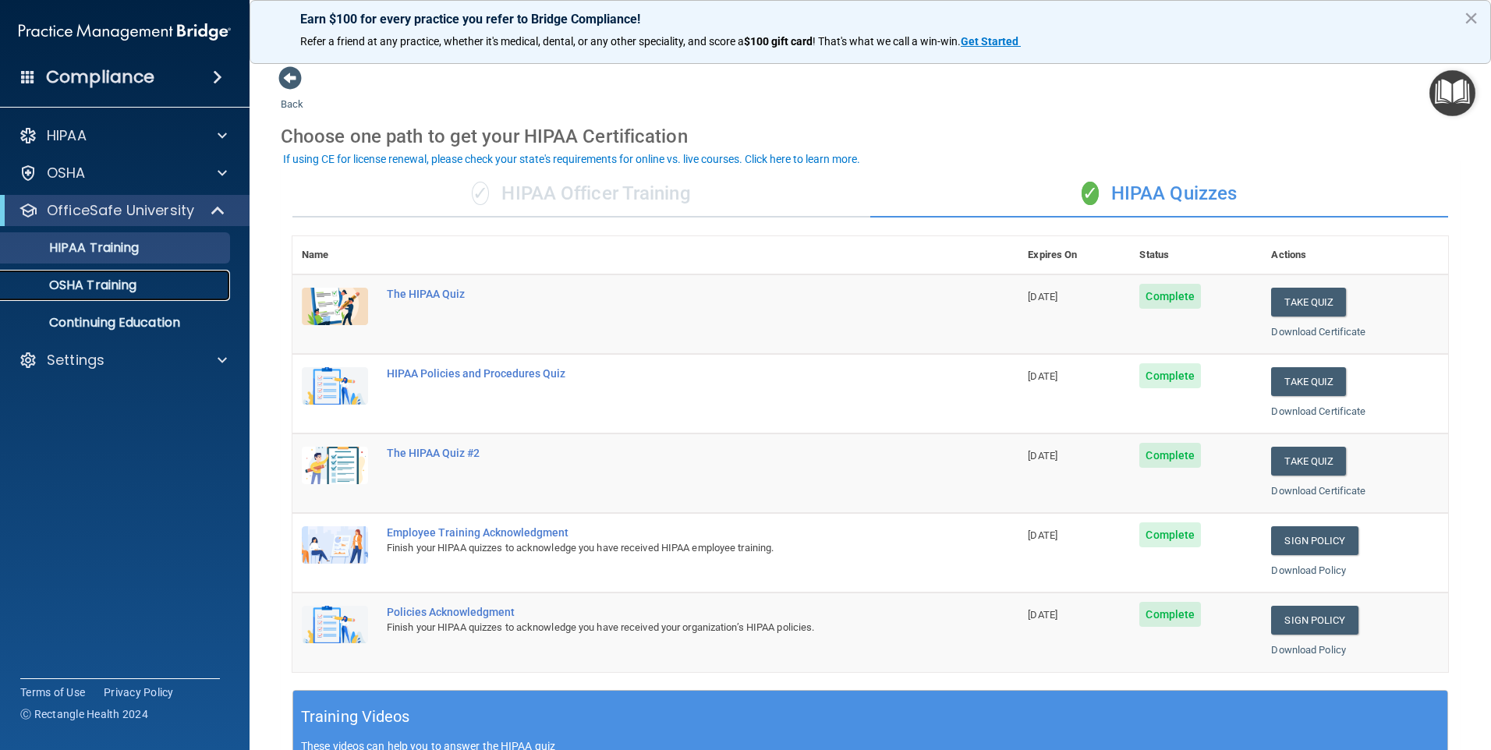
click at [106, 280] on p "OSHA Training" at bounding box center [73, 286] width 126 height 16
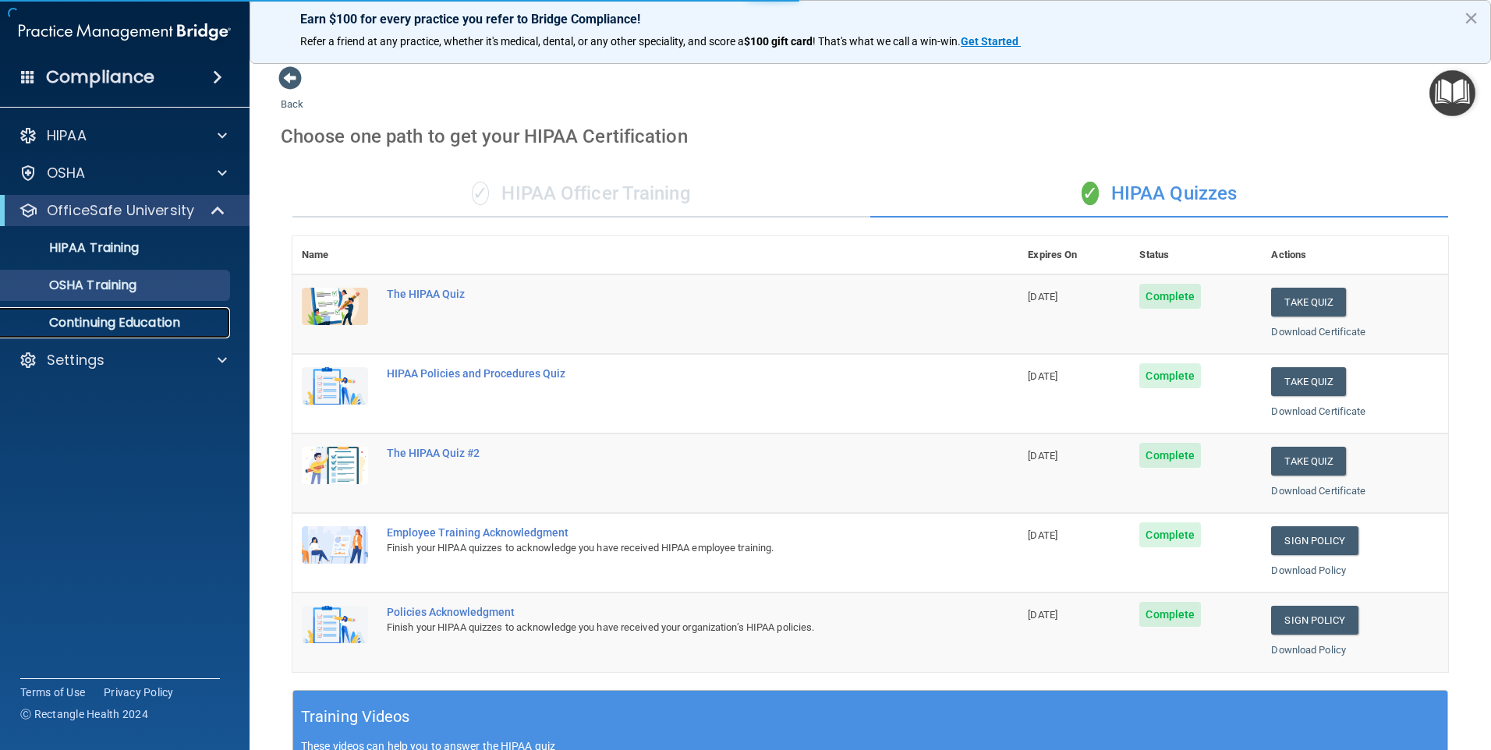
click at [108, 320] on p "Continuing Education" at bounding box center [116, 323] width 213 height 16
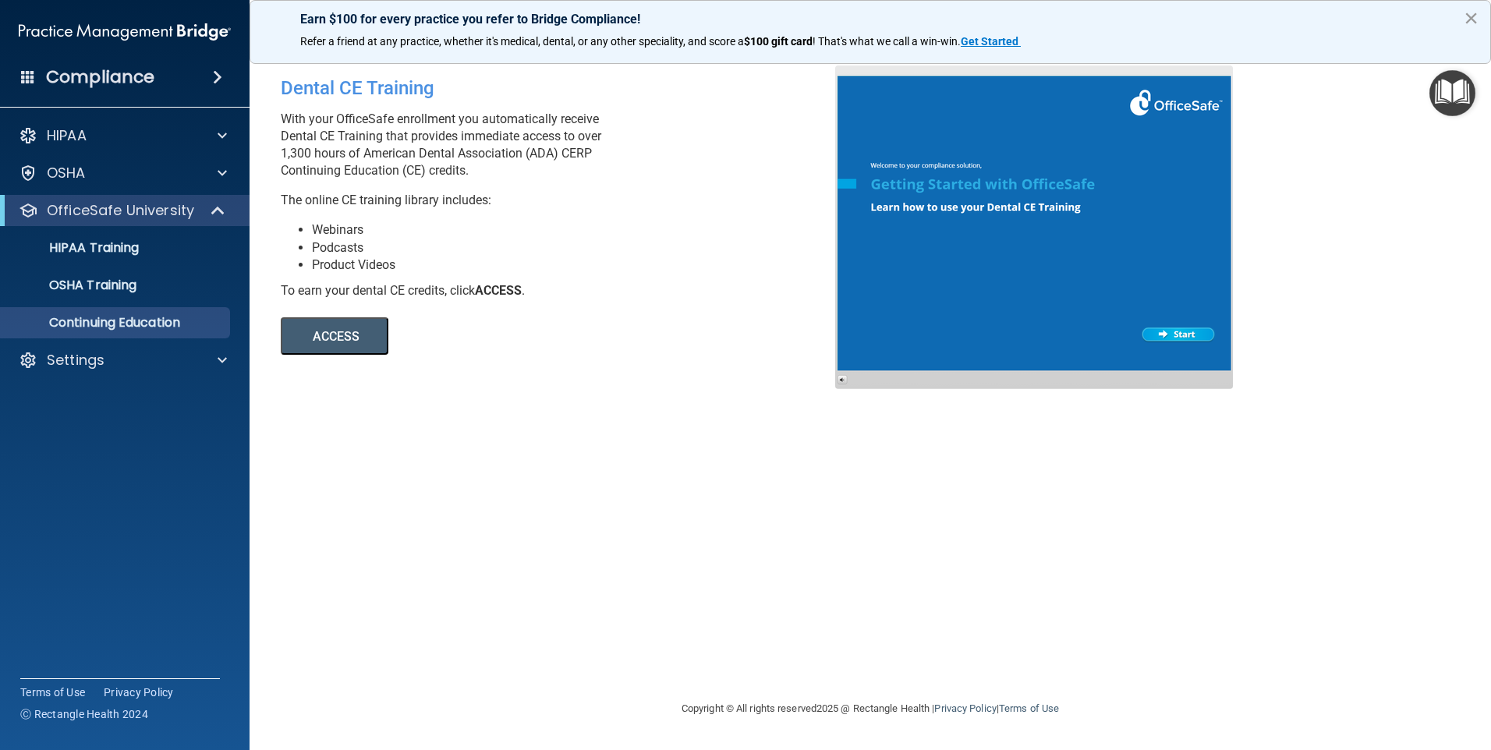
click at [1473, 17] on button "×" at bounding box center [1470, 17] width 15 height 25
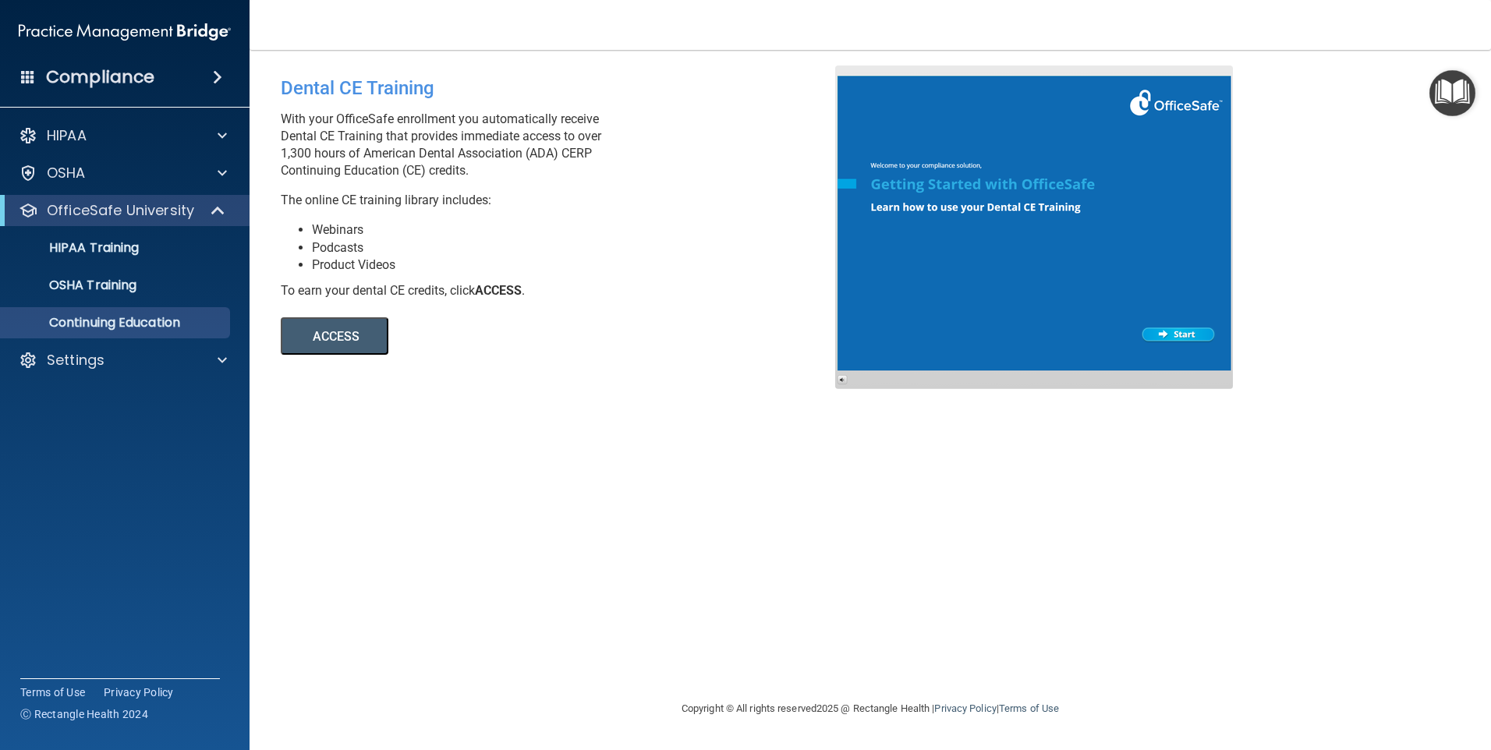
click at [331, 331] on button "ACCESS" at bounding box center [335, 335] width 108 height 37
